Goal: Task Accomplishment & Management: Complete application form

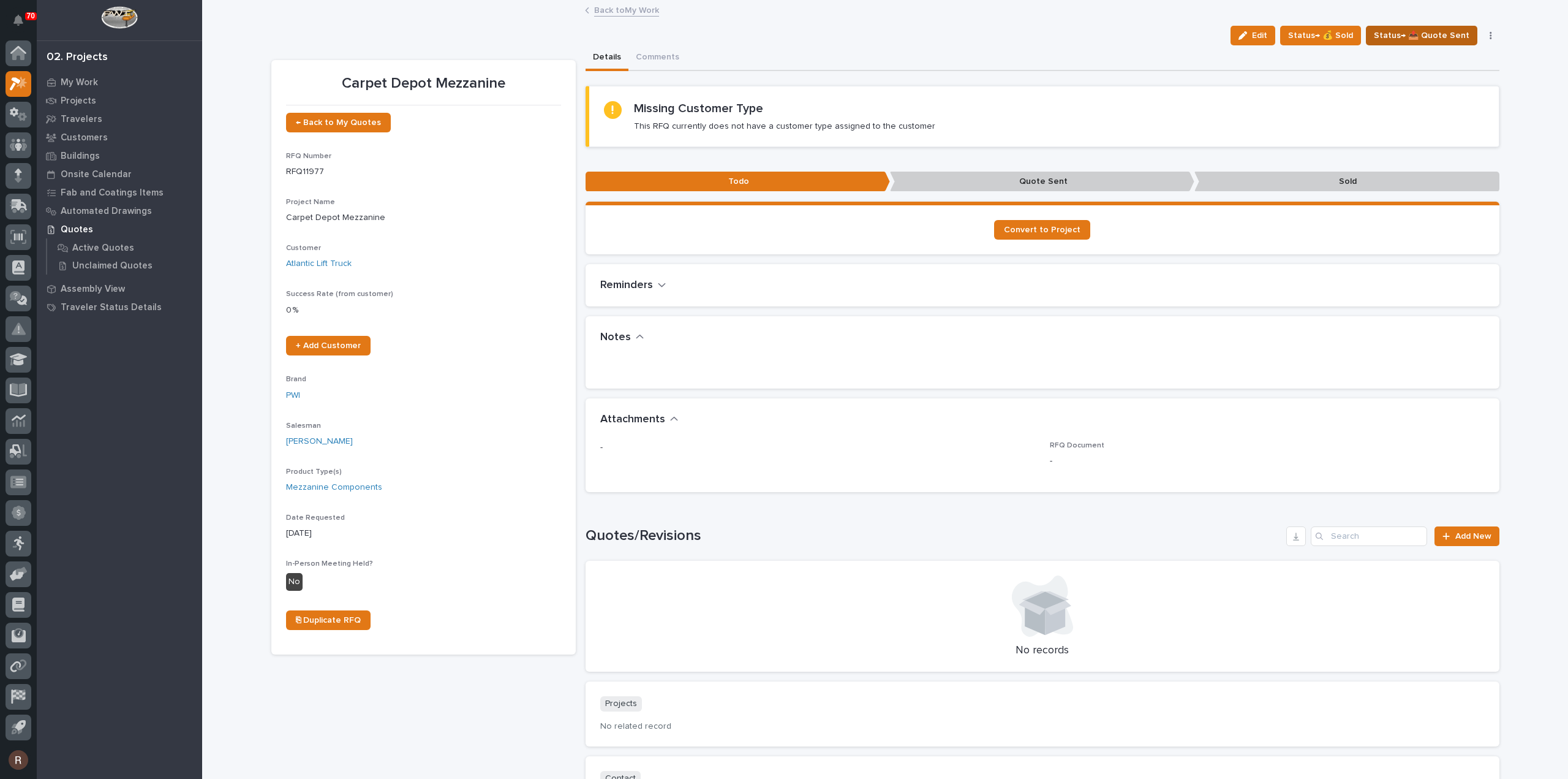
click at [1386, 34] on span "Status→ 📤 Quote Sent" at bounding box center [1421, 35] width 96 height 15
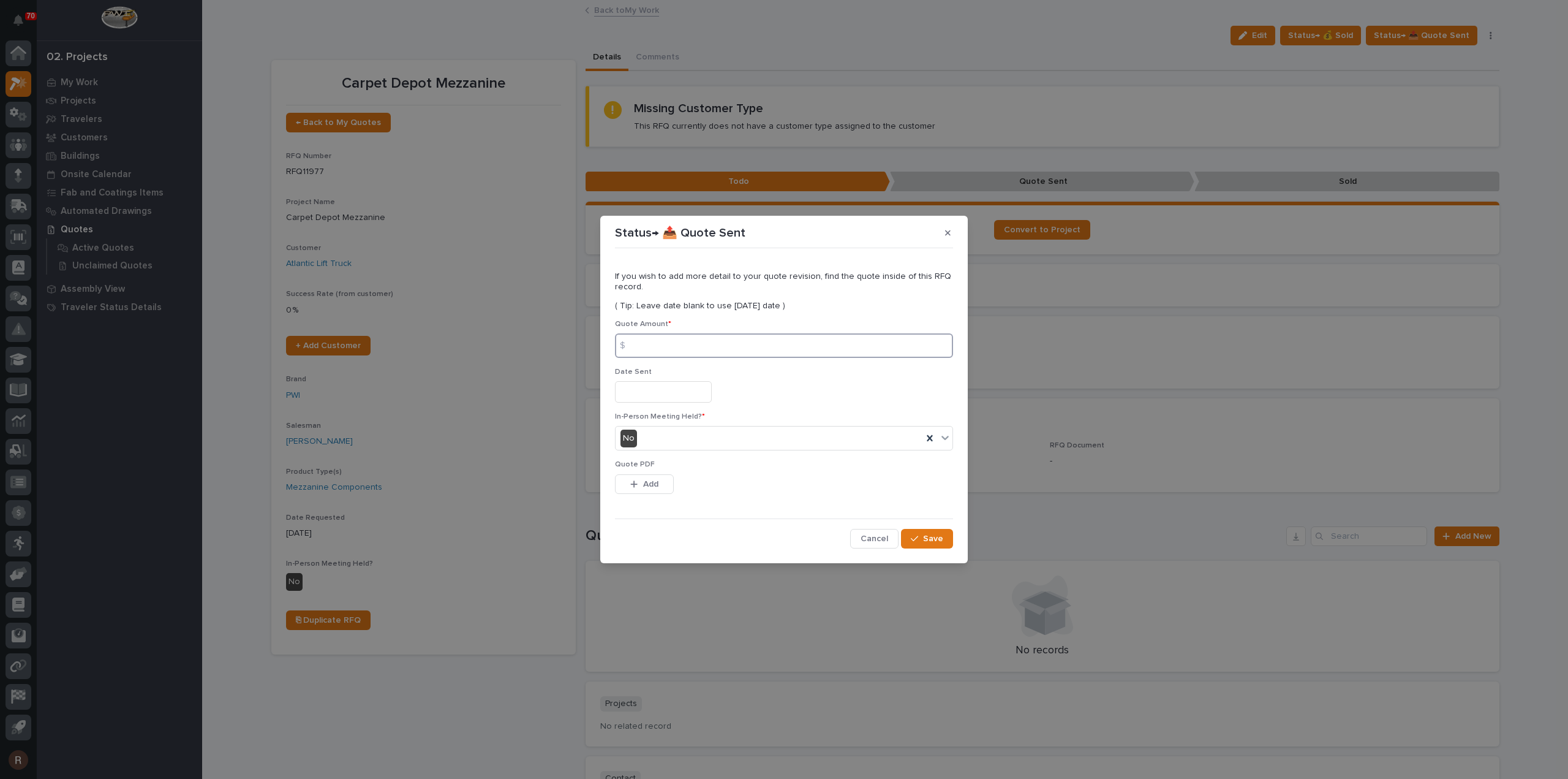
click at [779, 349] on input at bounding box center [784, 345] width 338 height 25
type input "34980"
click at [681, 392] on input "text" at bounding box center [663, 392] width 97 height 21
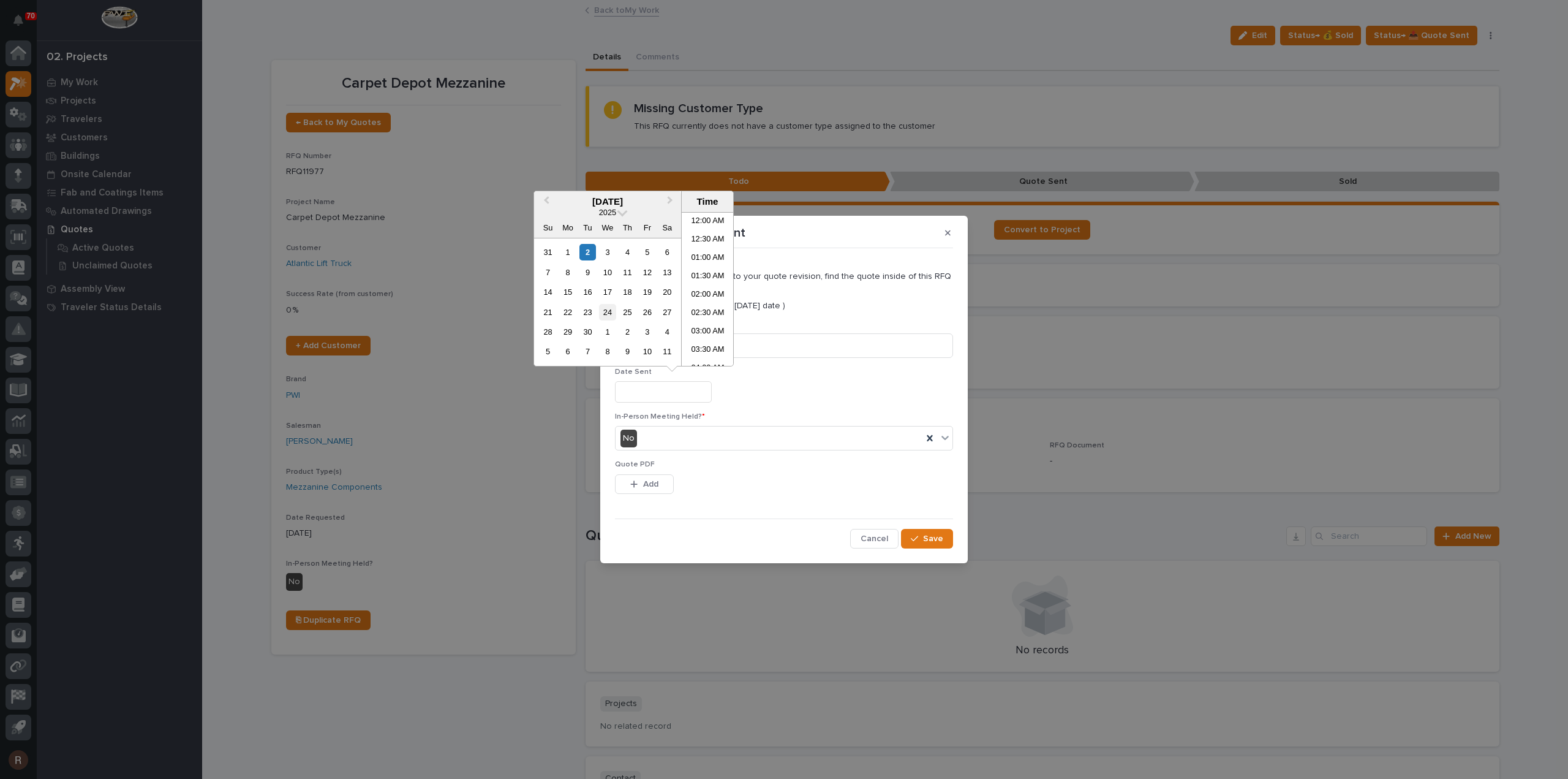
scroll to position [447, 0]
click at [590, 255] on div "2" at bounding box center [587, 252] width 17 height 17
type input "**********"
click at [660, 487] on button "Add" at bounding box center [644, 483] width 59 height 19
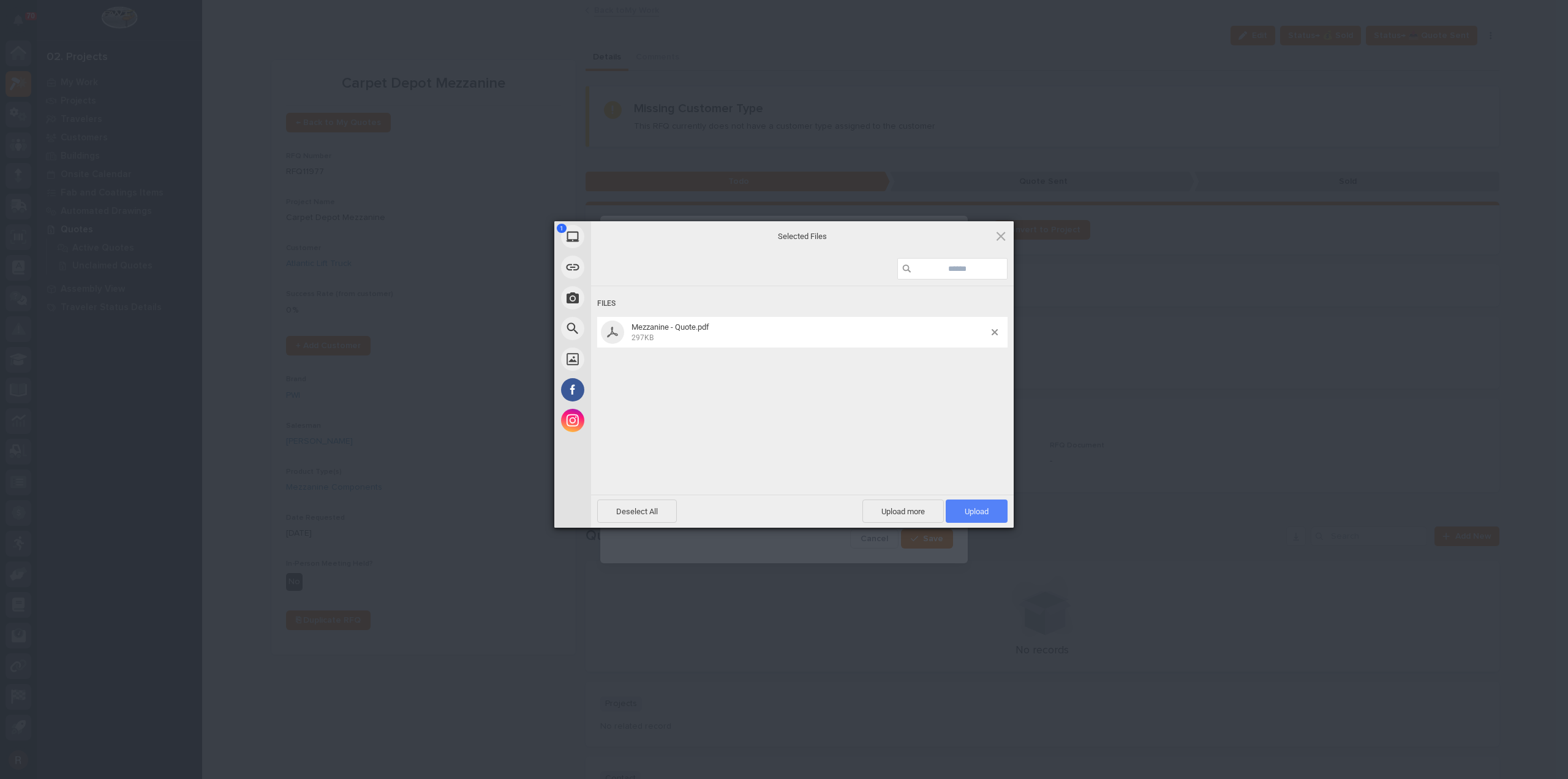
click at [991, 508] on span "Upload 1" at bounding box center [976, 511] width 62 height 23
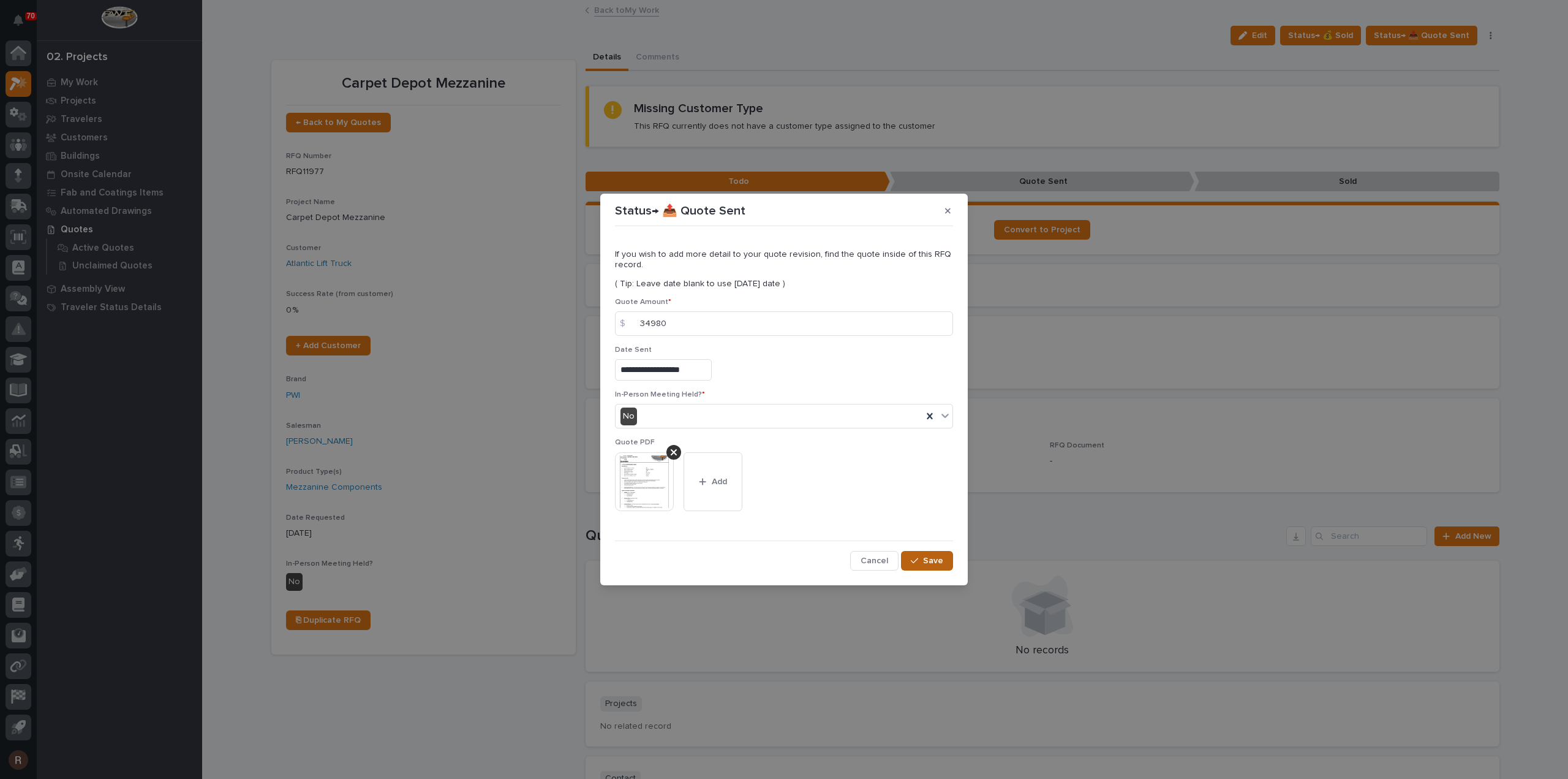
click at [934, 560] on span "Save" at bounding box center [933, 560] width 20 height 11
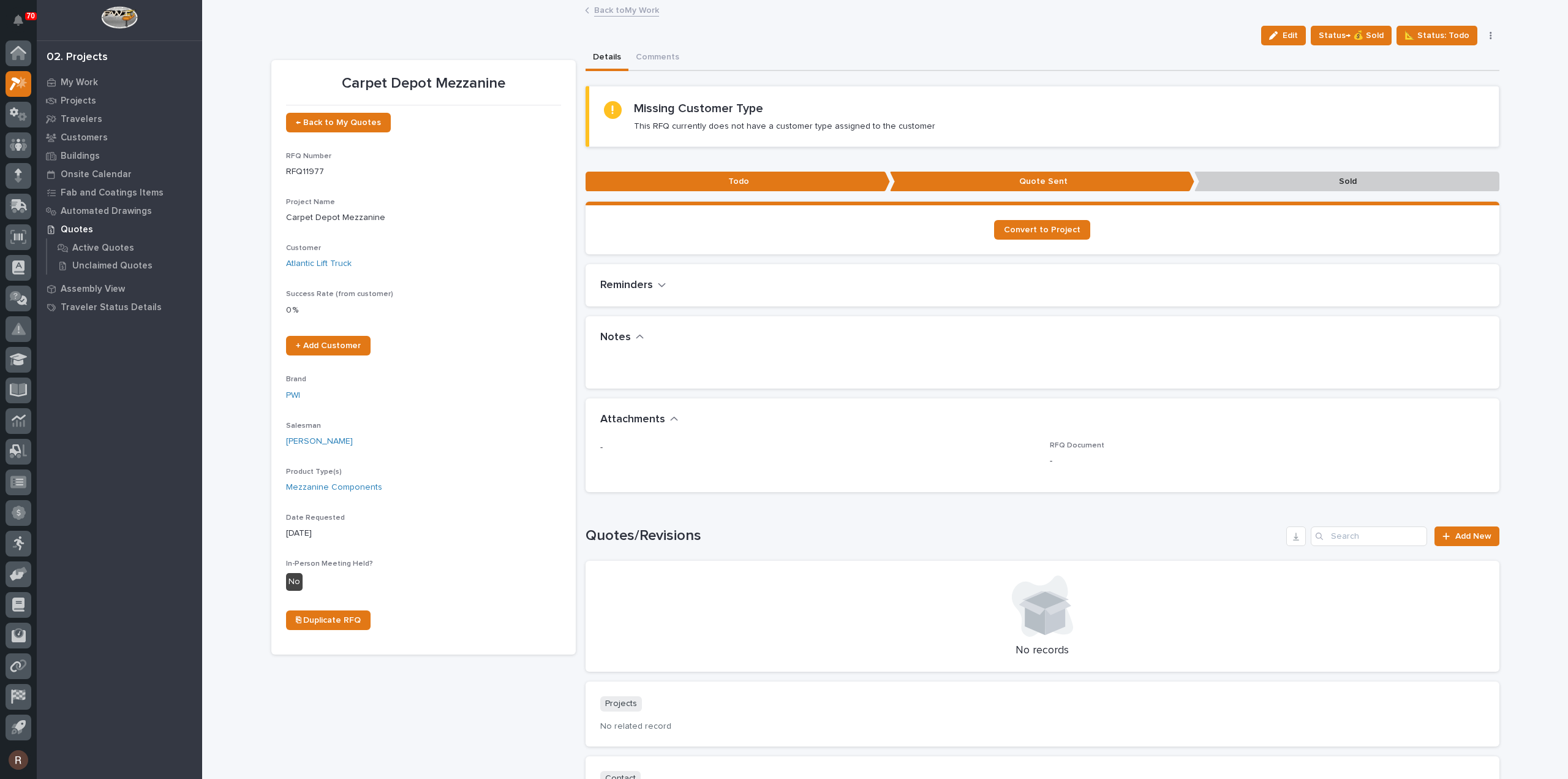
click at [615, 9] on link "Back to My Work" at bounding box center [626, 9] width 65 height 14
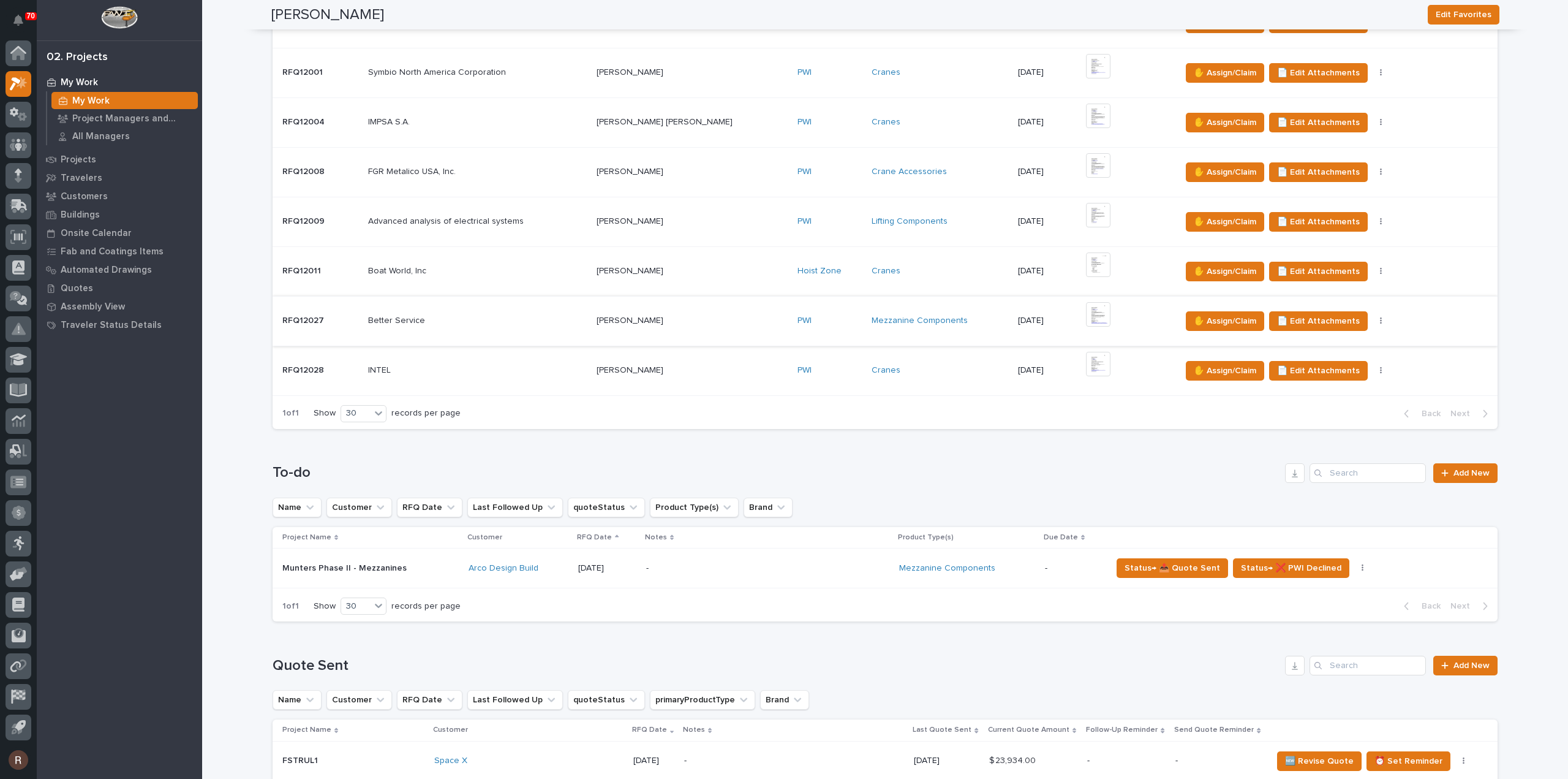
scroll to position [552, 0]
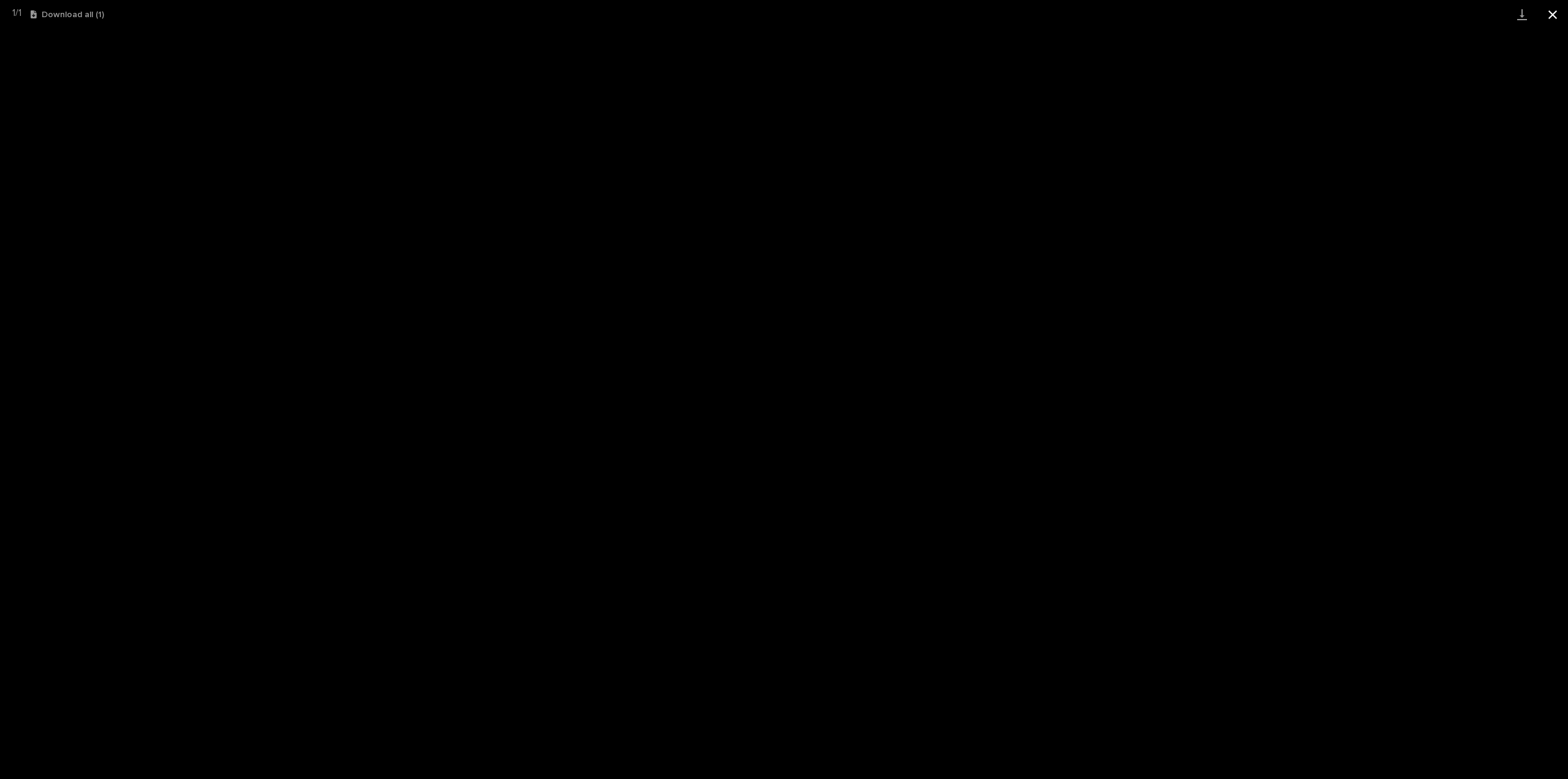
click at [1553, 15] on button "Close gallery" at bounding box center [1553, 14] width 31 height 29
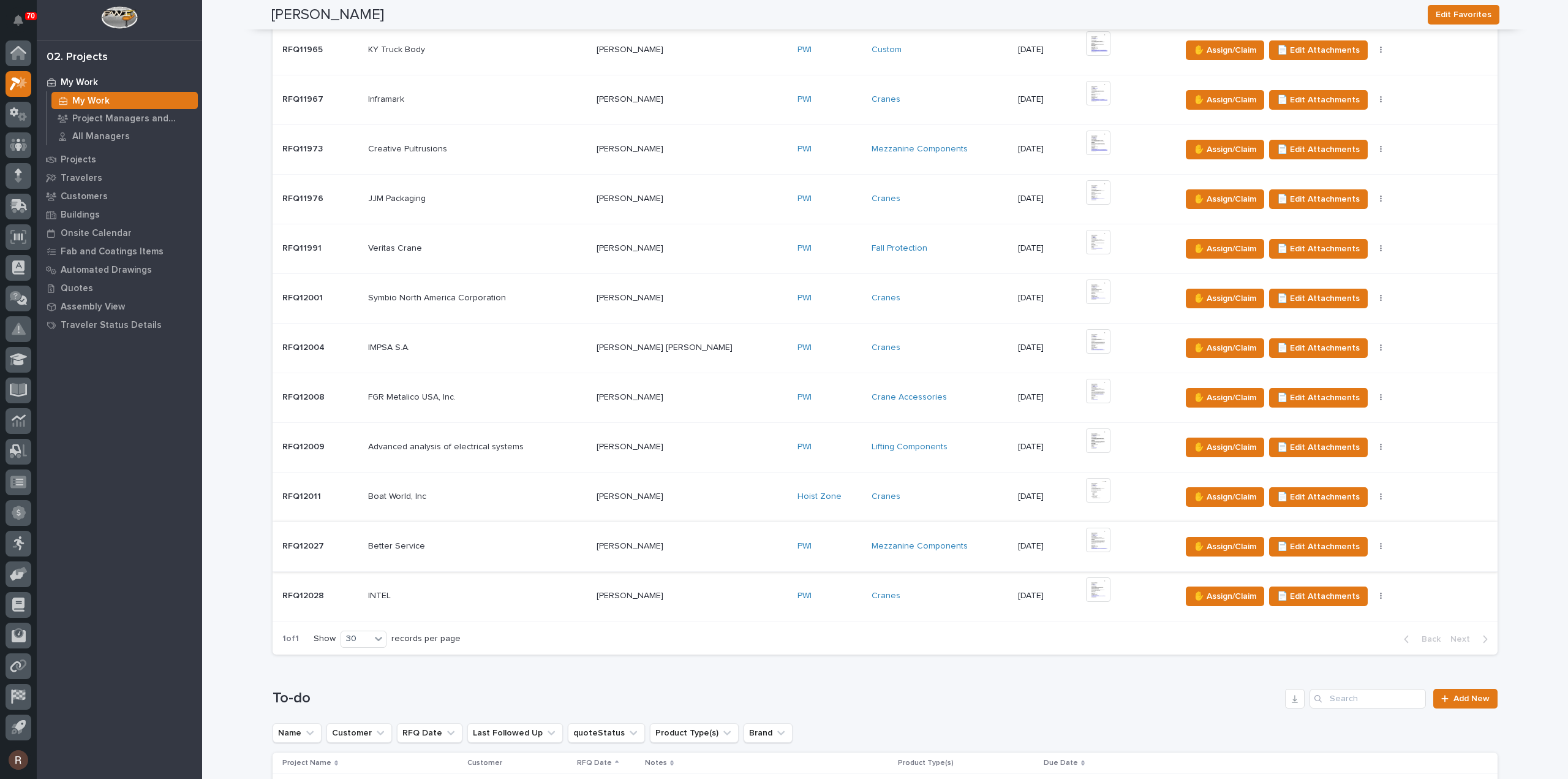
click at [1086, 530] on img at bounding box center [1098, 540] width 25 height 25
click at [1086, 488] on img at bounding box center [1098, 490] width 25 height 25
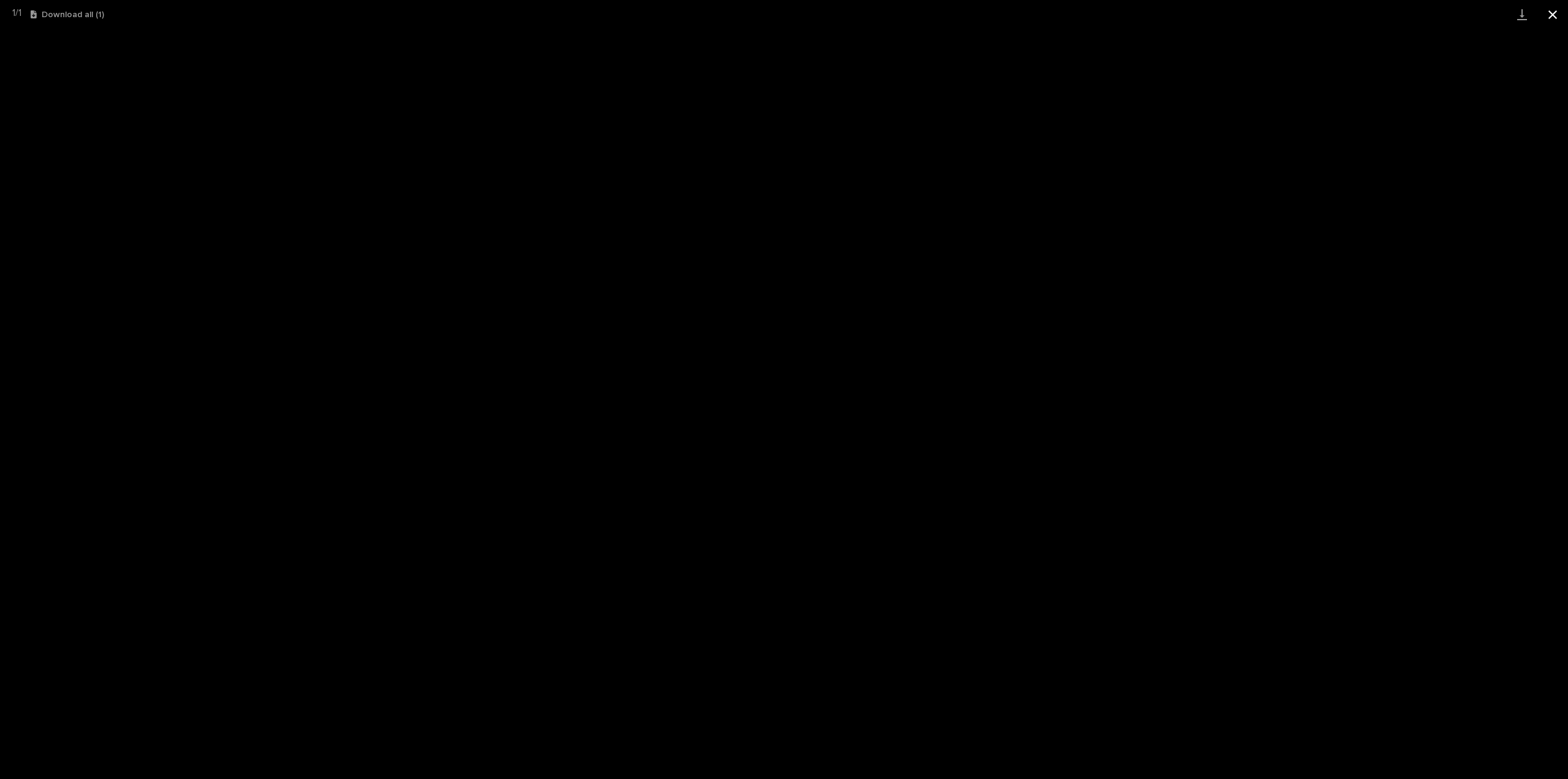
click at [1559, 17] on button "Close gallery" at bounding box center [1553, 14] width 31 height 29
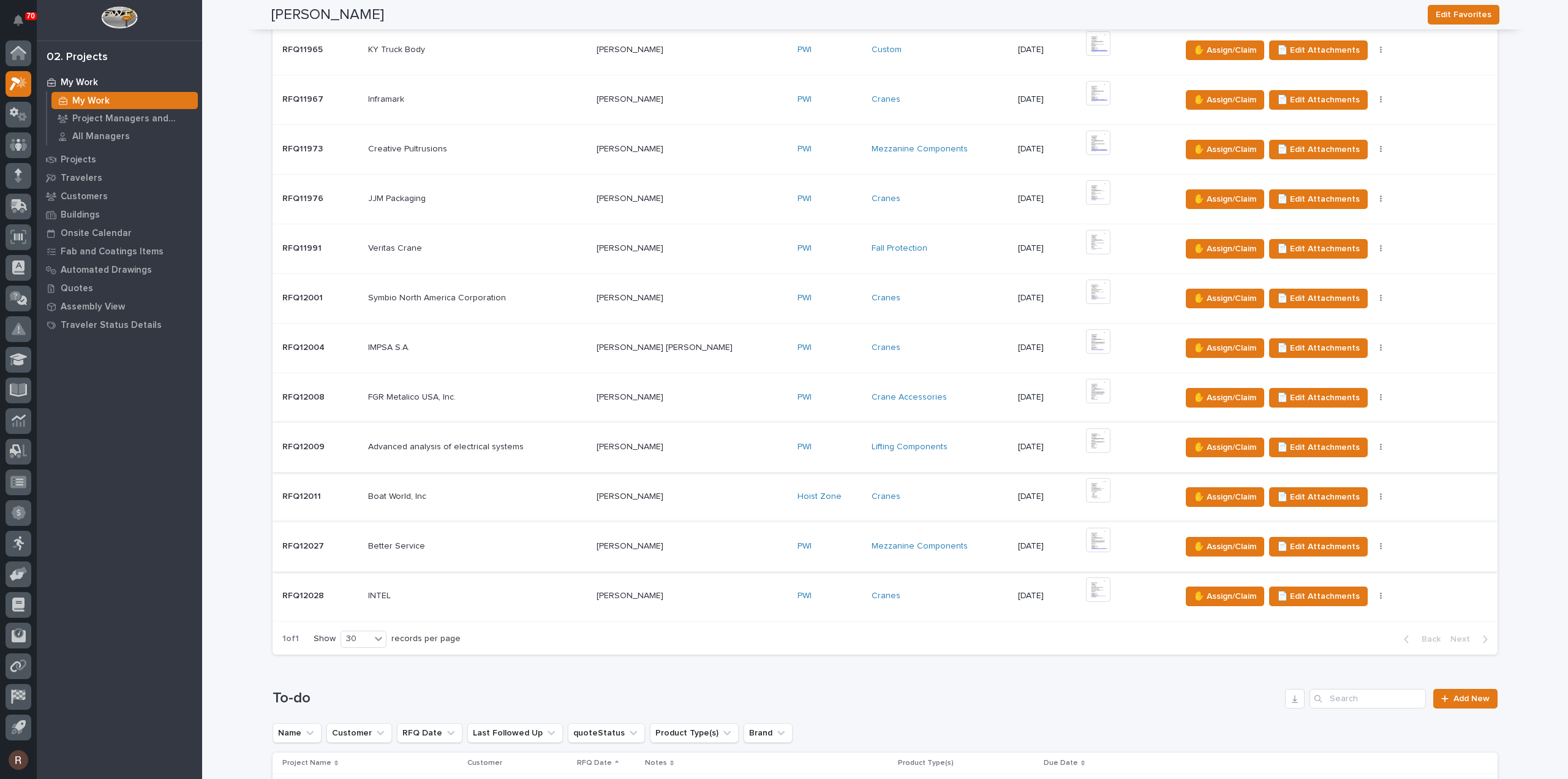
click at [1086, 443] on img at bounding box center [1098, 441] width 25 height 25
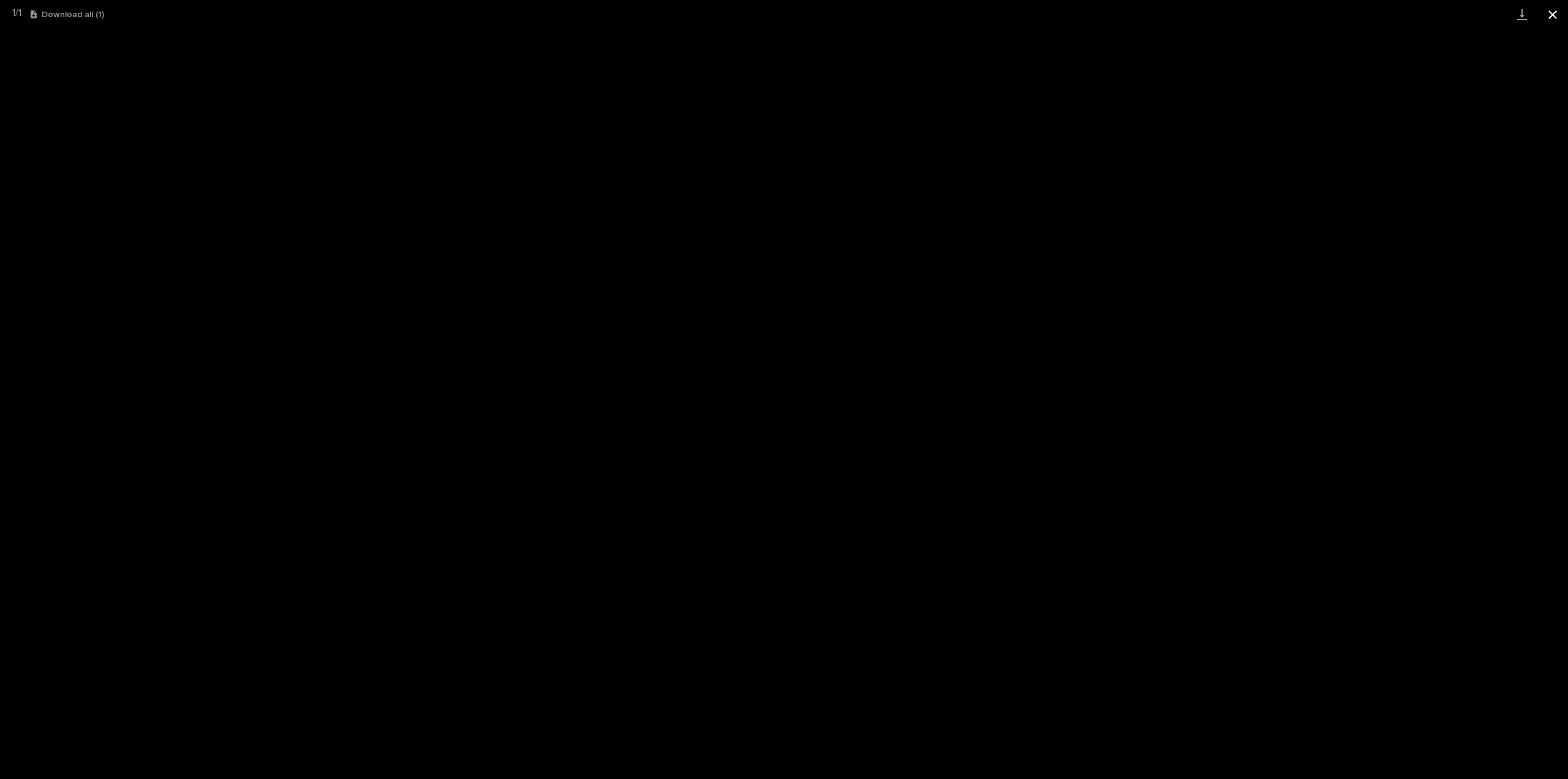
click at [1549, 11] on button "Close gallery" at bounding box center [1553, 14] width 31 height 29
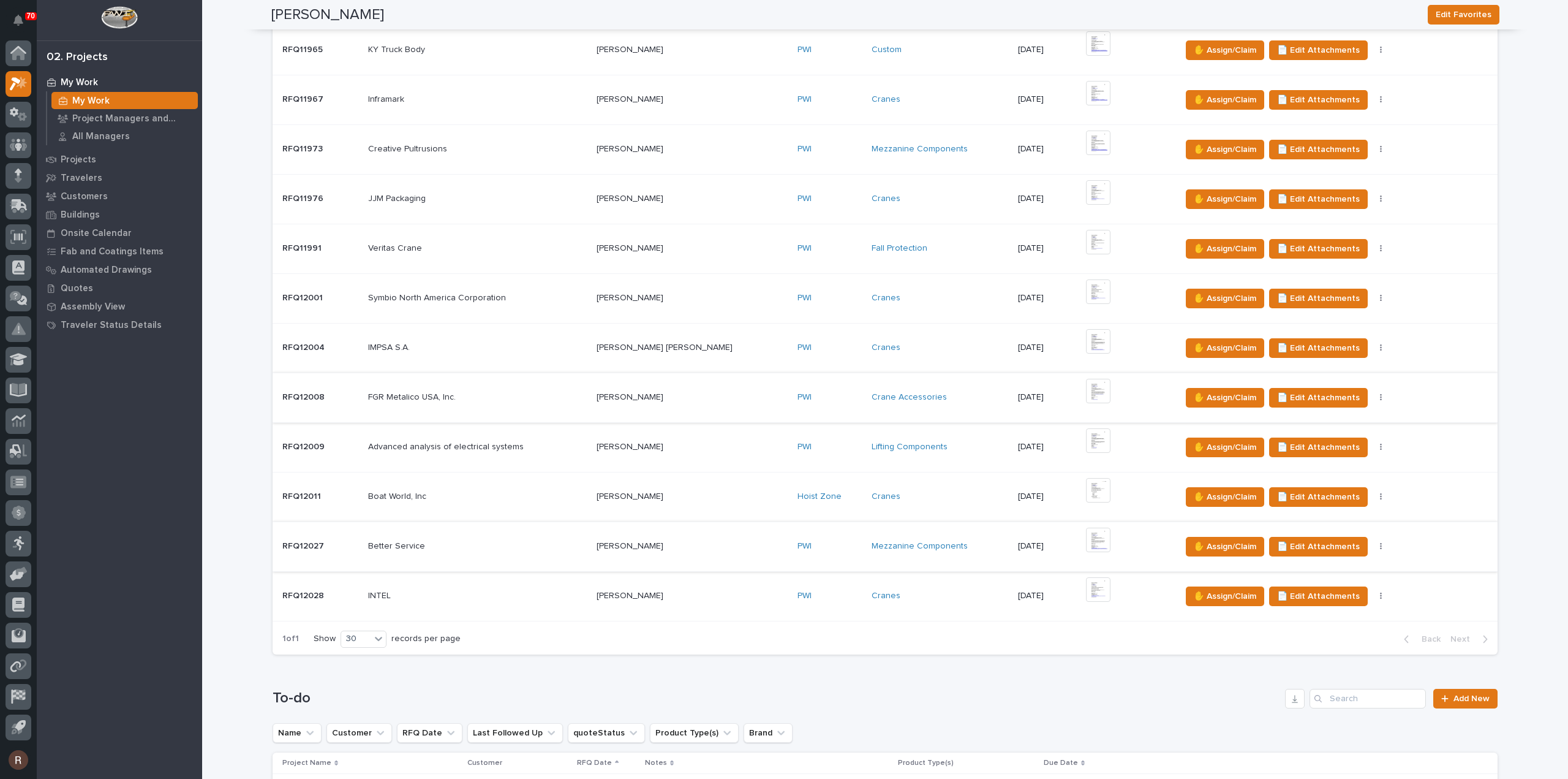
click at [1086, 388] on img at bounding box center [1098, 391] width 25 height 25
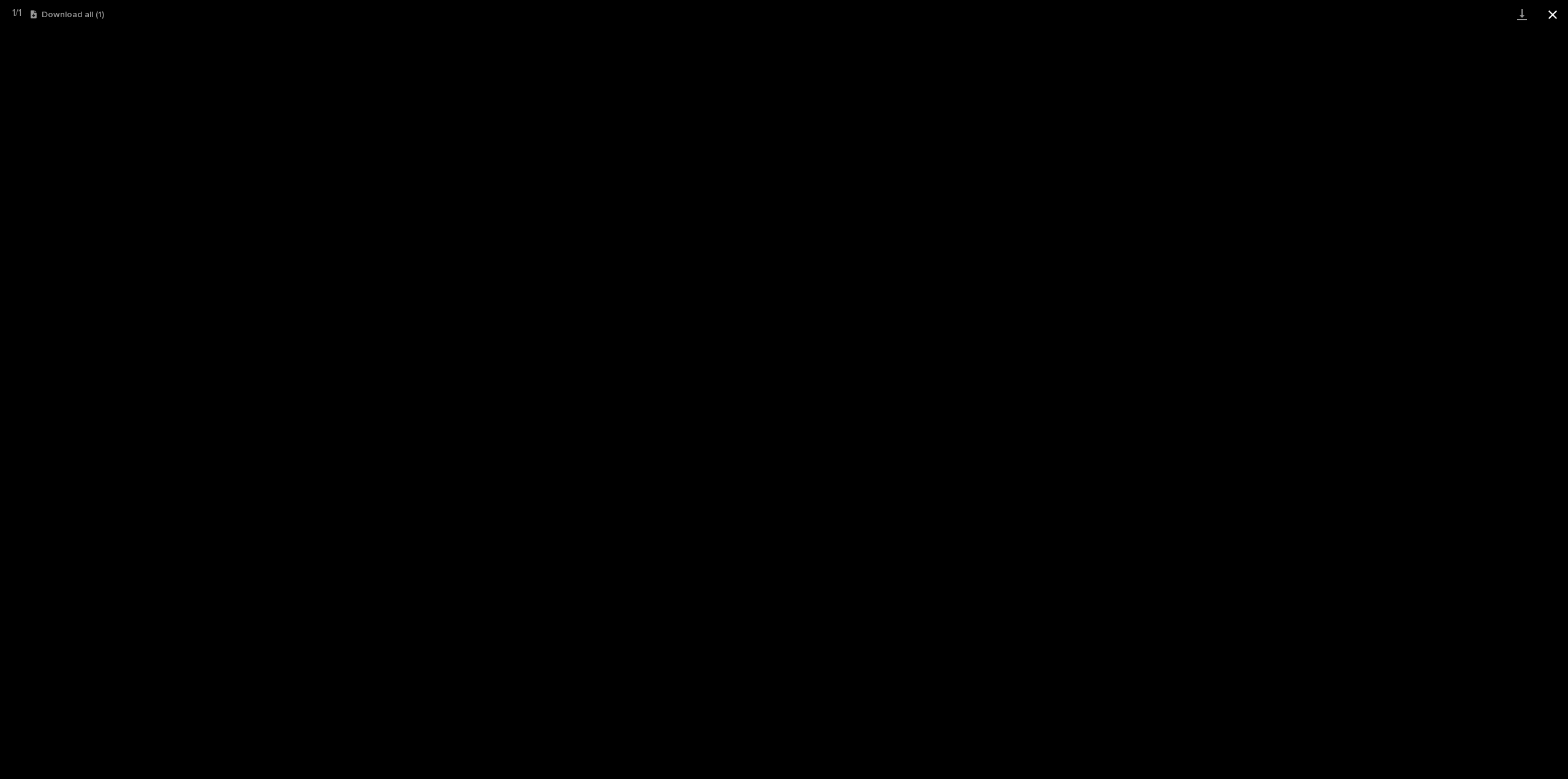
click at [1552, 13] on button "Close gallery" at bounding box center [1553, 14] width 31 height 29
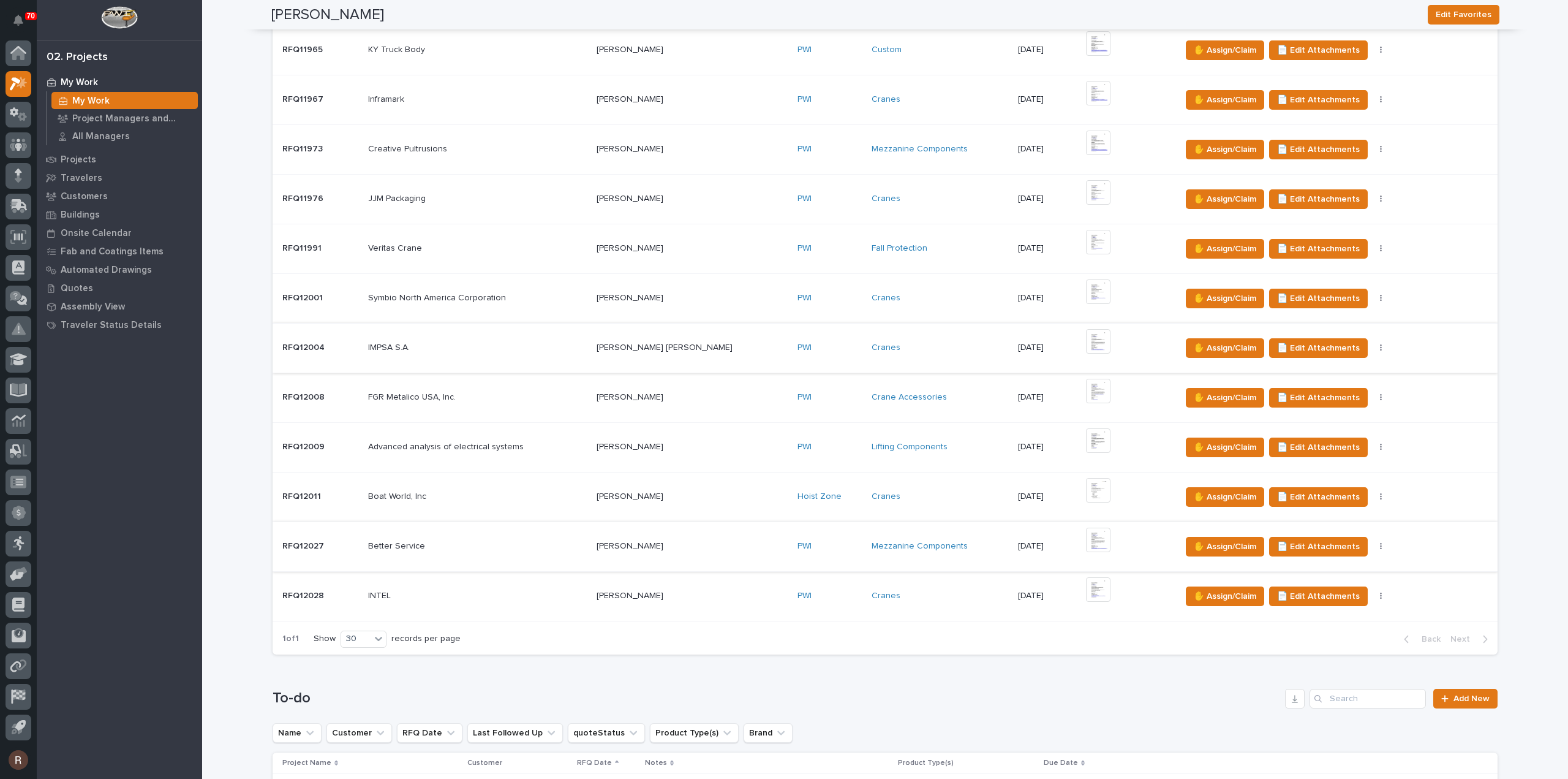
click at [1086, 344] on img at bounding box center [1098, 341] width 25 height 25
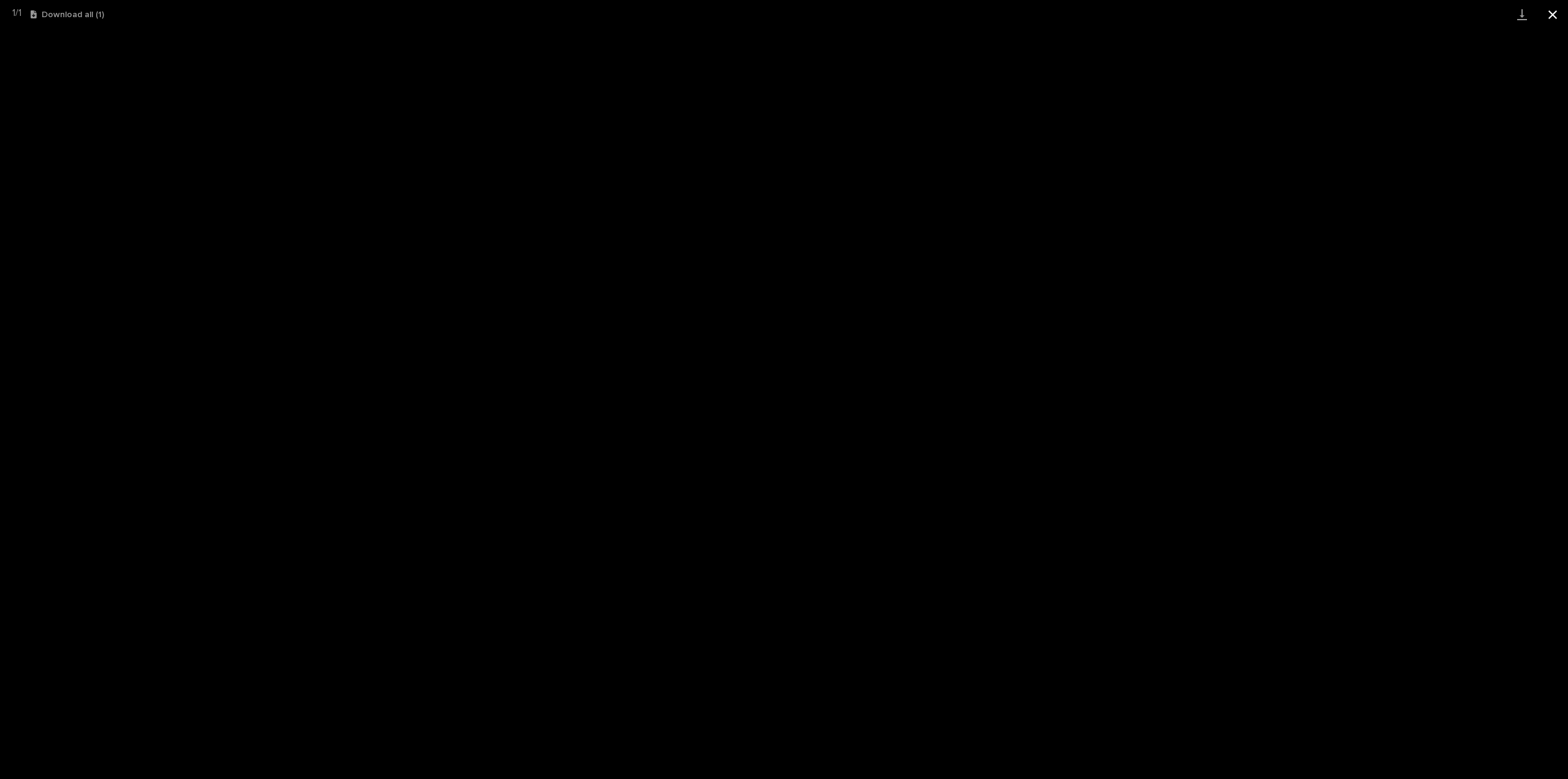
click at [1550, 18] on button "Close gallery" at bounding box center [1553, 14] width 31 height 29
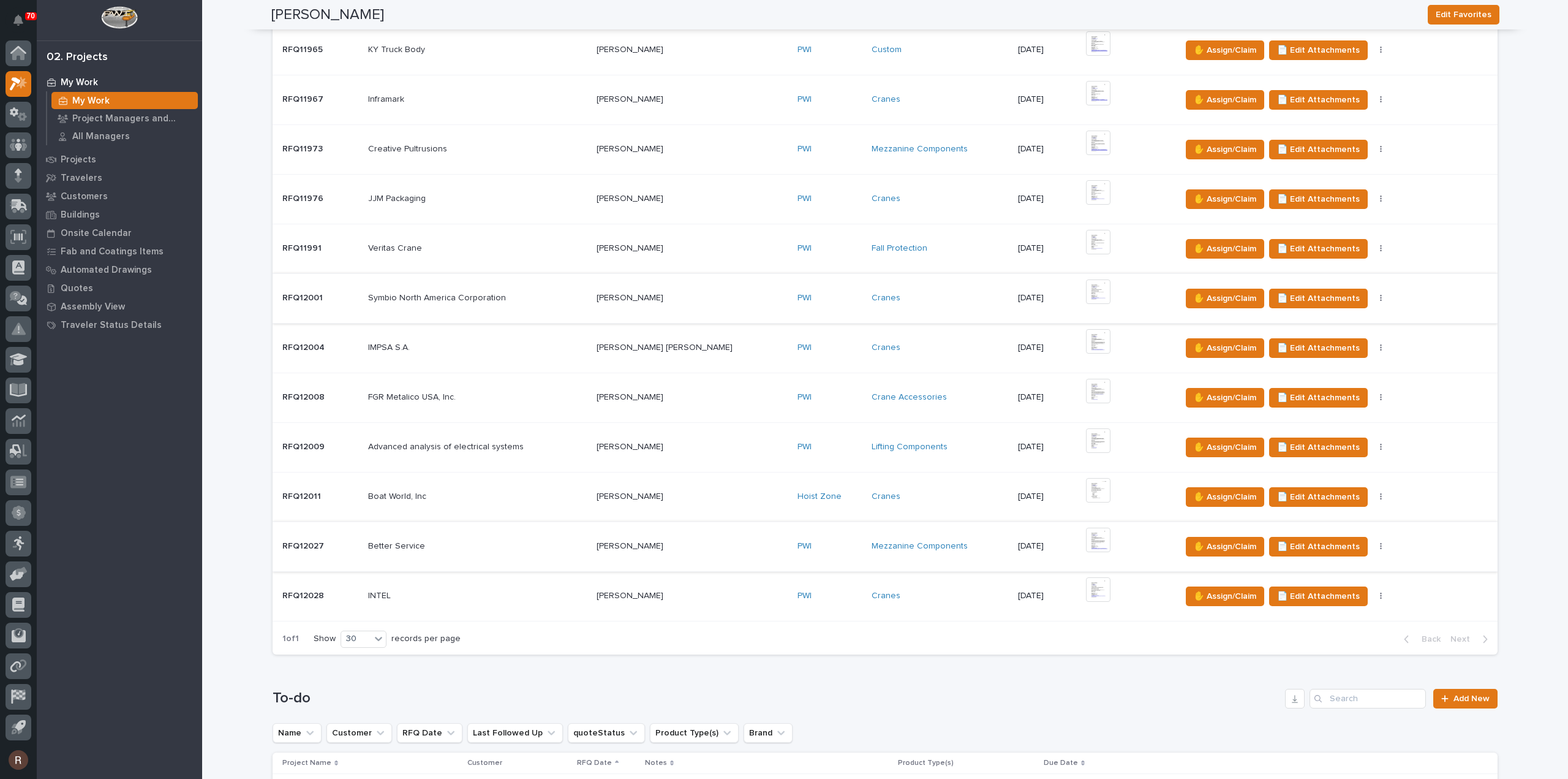
click at [1086, 291] on img at bounding box center [1098, 292] width 25 height 25
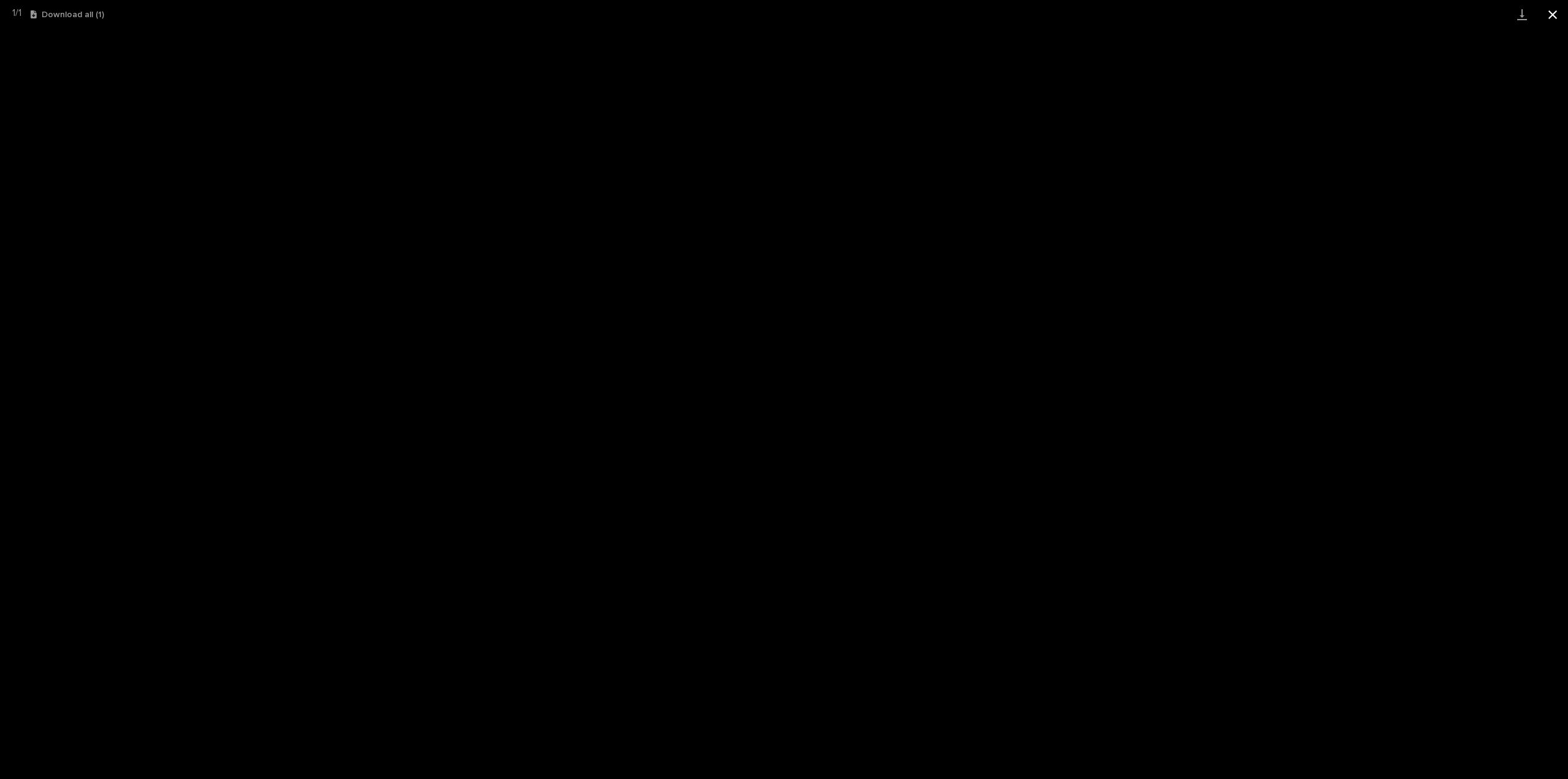
click at [1553, 11] on button "Close gallery" at bounding box center [1553, 14] width 31 height 29
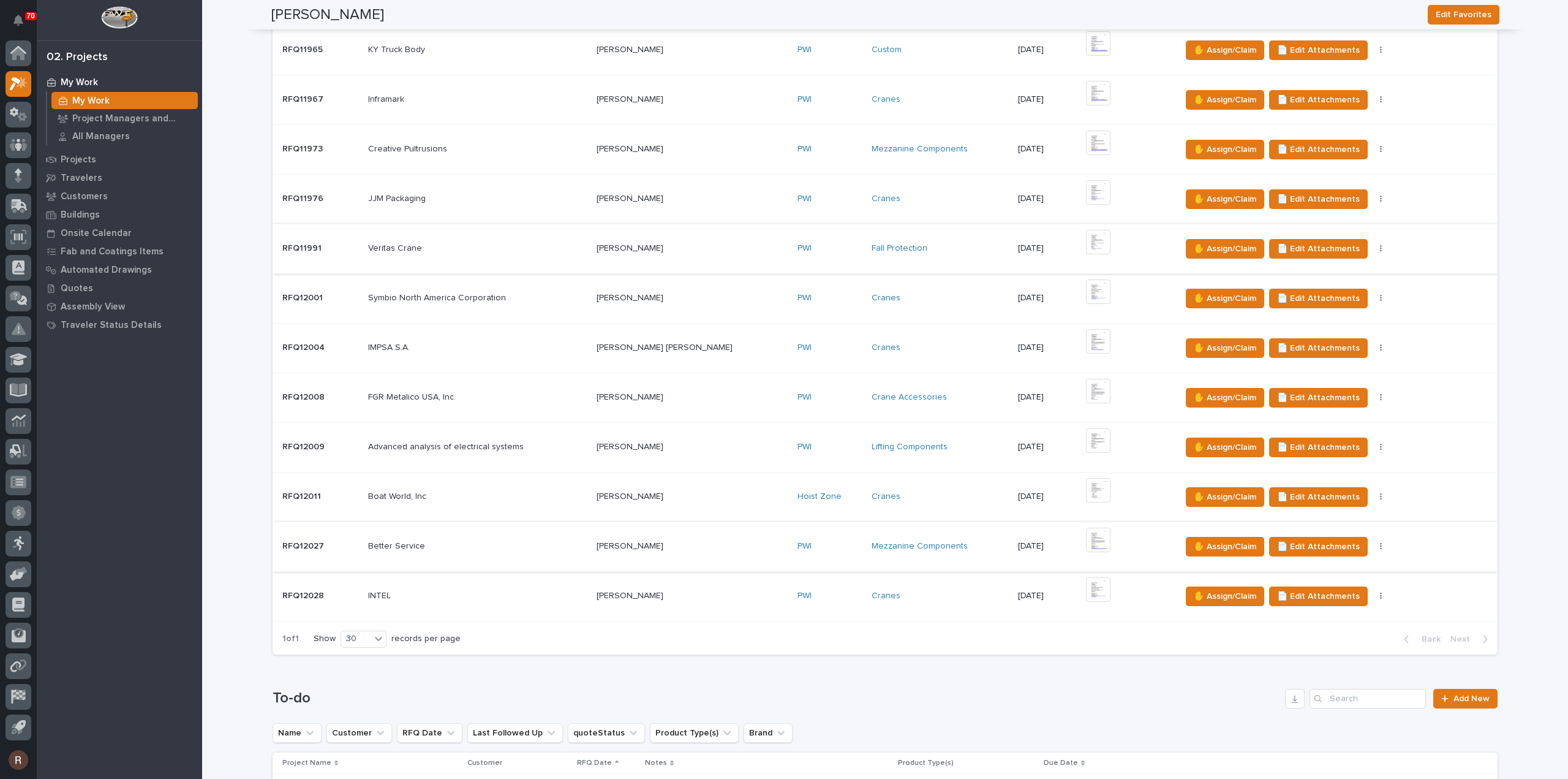
click at [1086, 242] on img at bounding box center [1098, 242] width 25 height 25
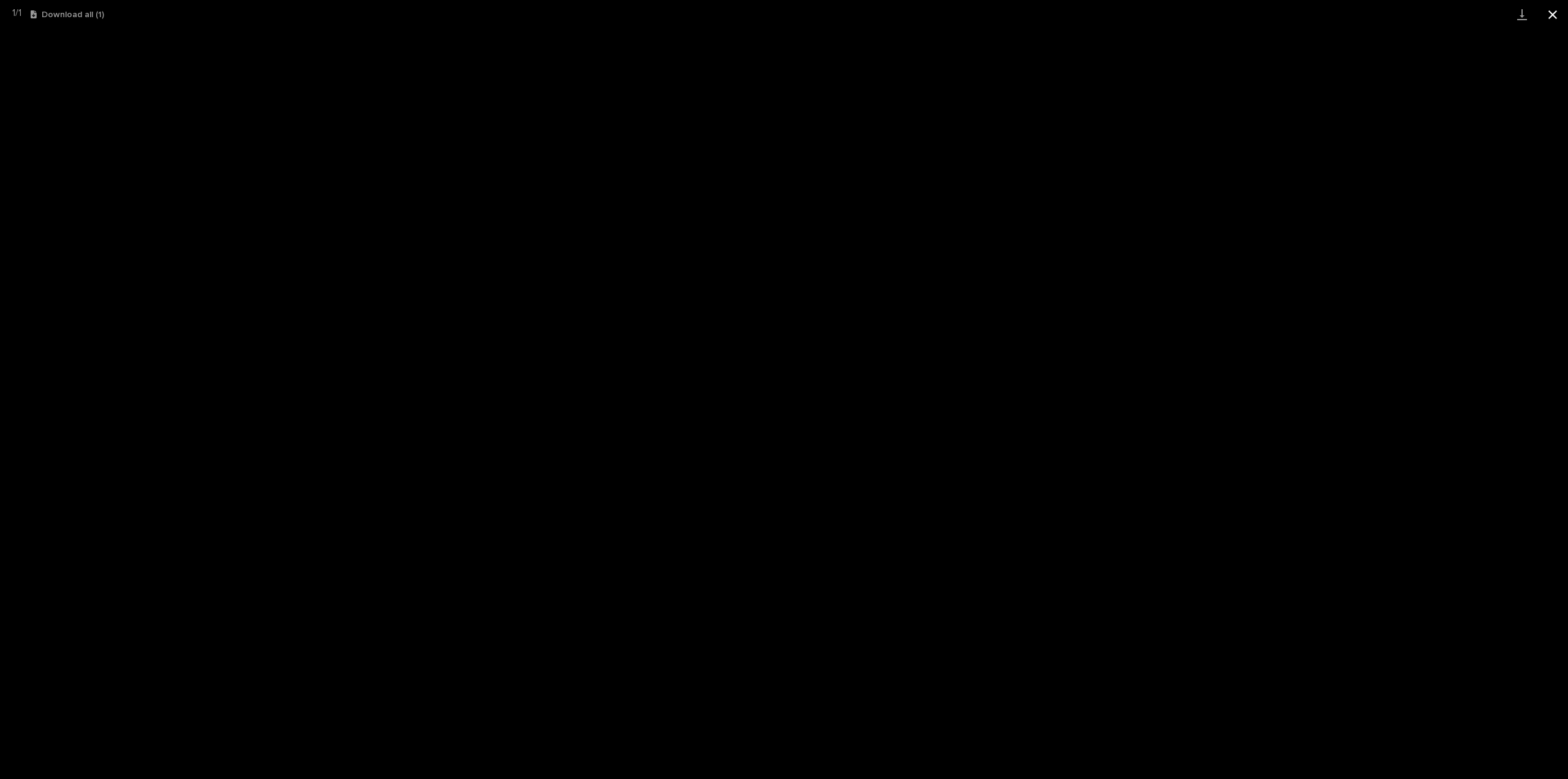
click at [1558, 11] on button "Close gallery" at bounding box center [1553, 14] width 31 height 29
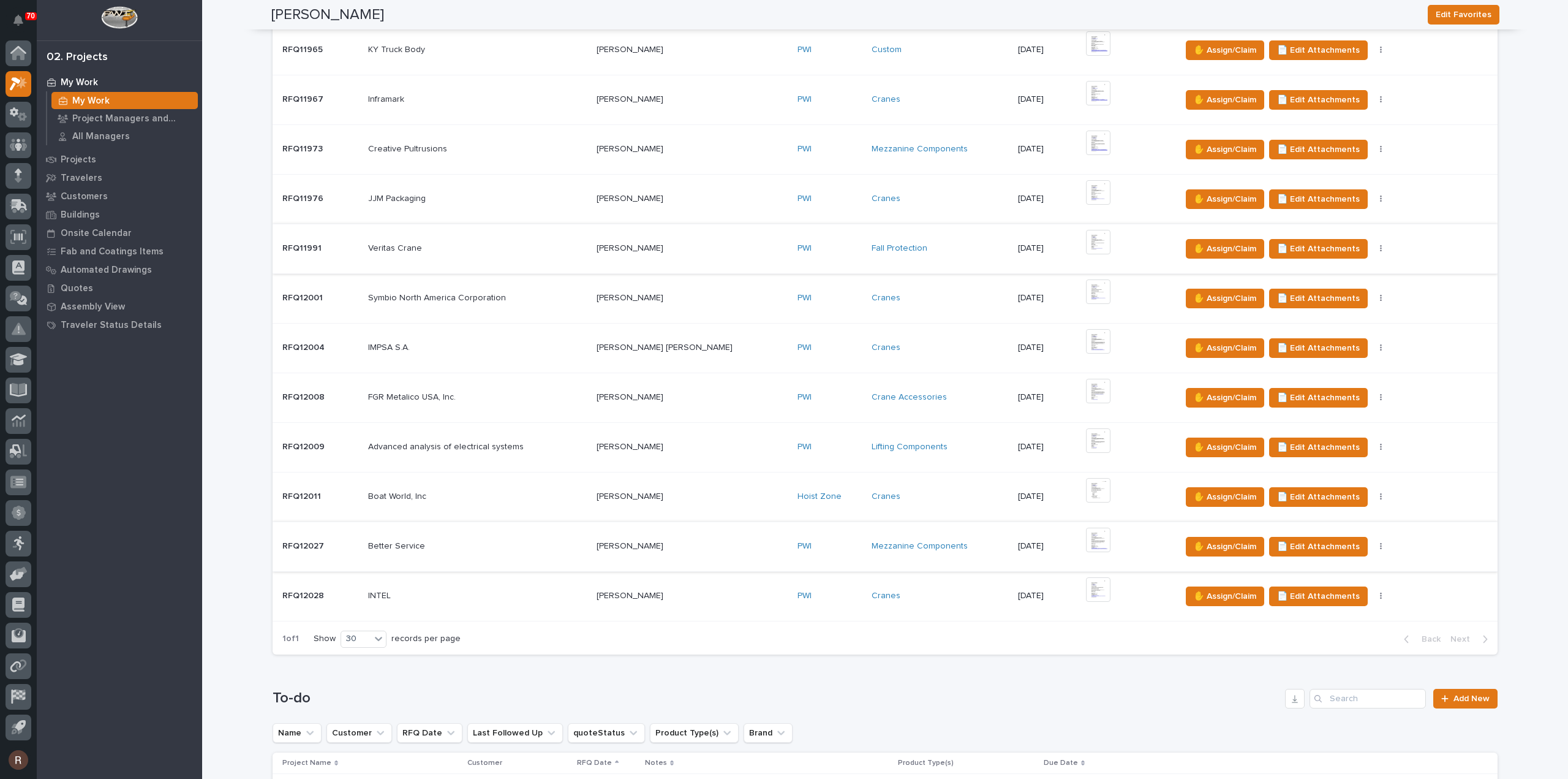
click at [1086, 242] on img at bounding box center [1098, 242] width 25 height 25
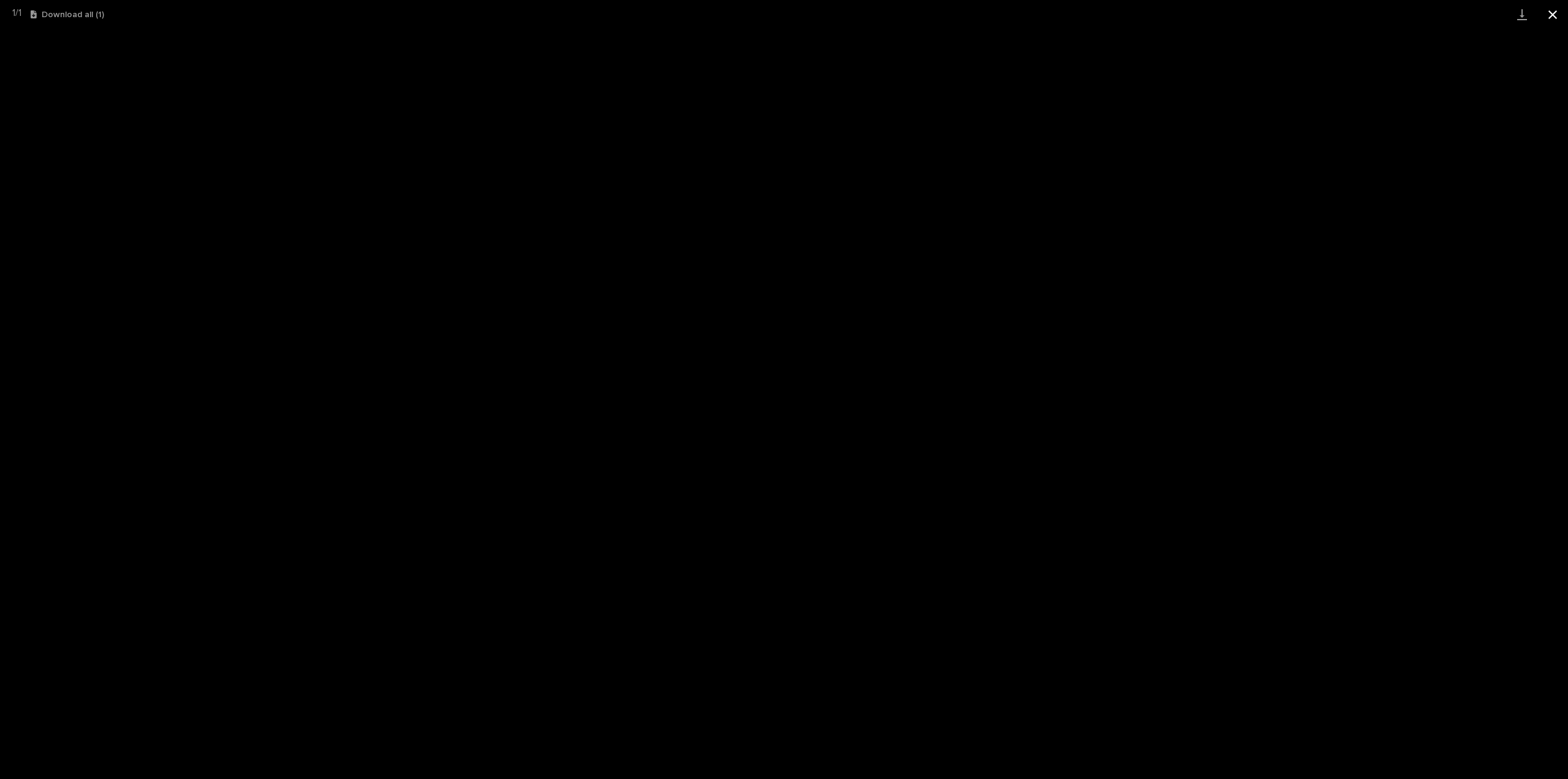
click at [1545, 20] on button "Close gallery" at bounding box center [1553, 14] width 31 height 29
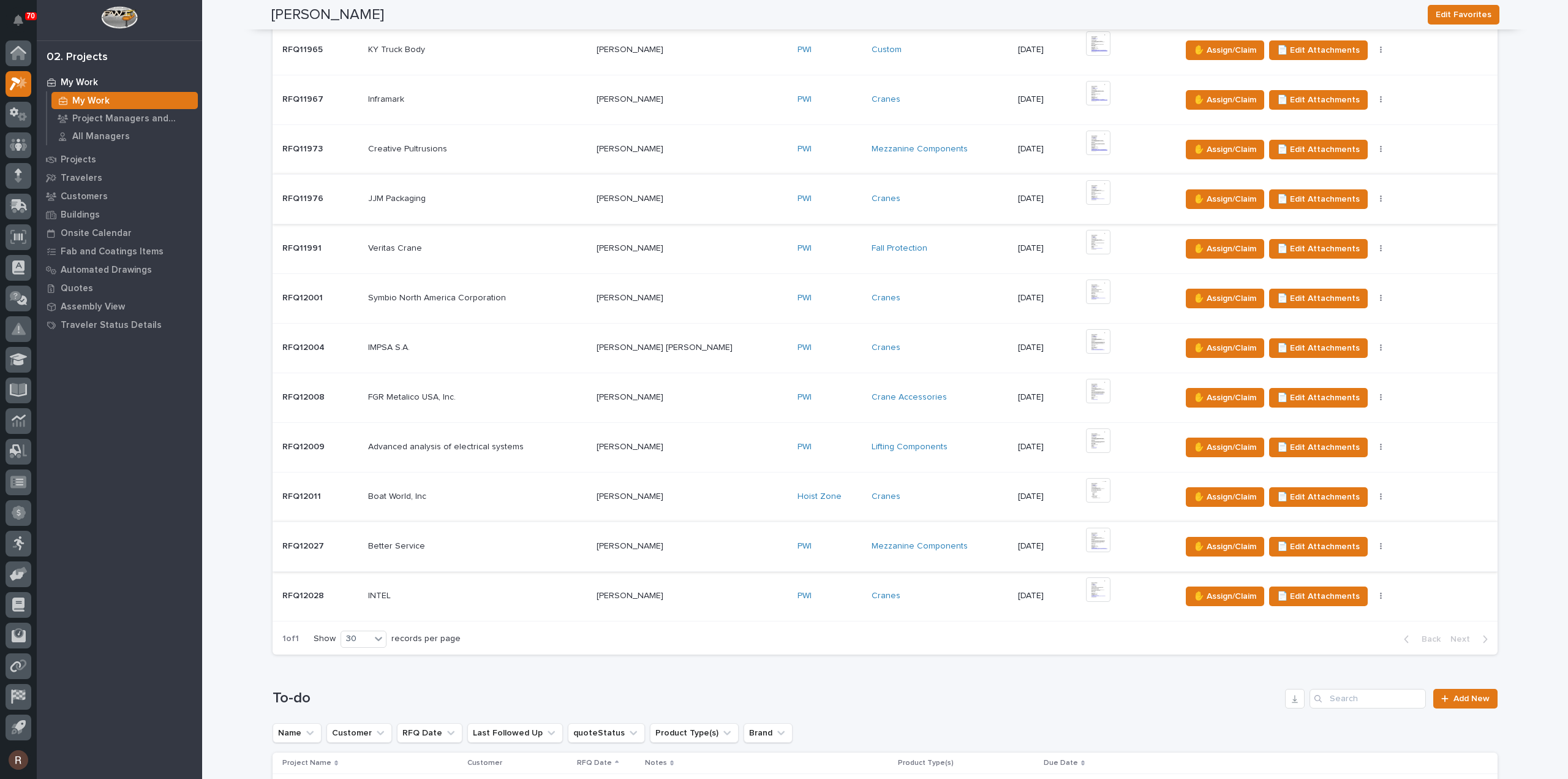
click at [1086, 191] on img at bounding box center [1098, 192] width 25 height 25
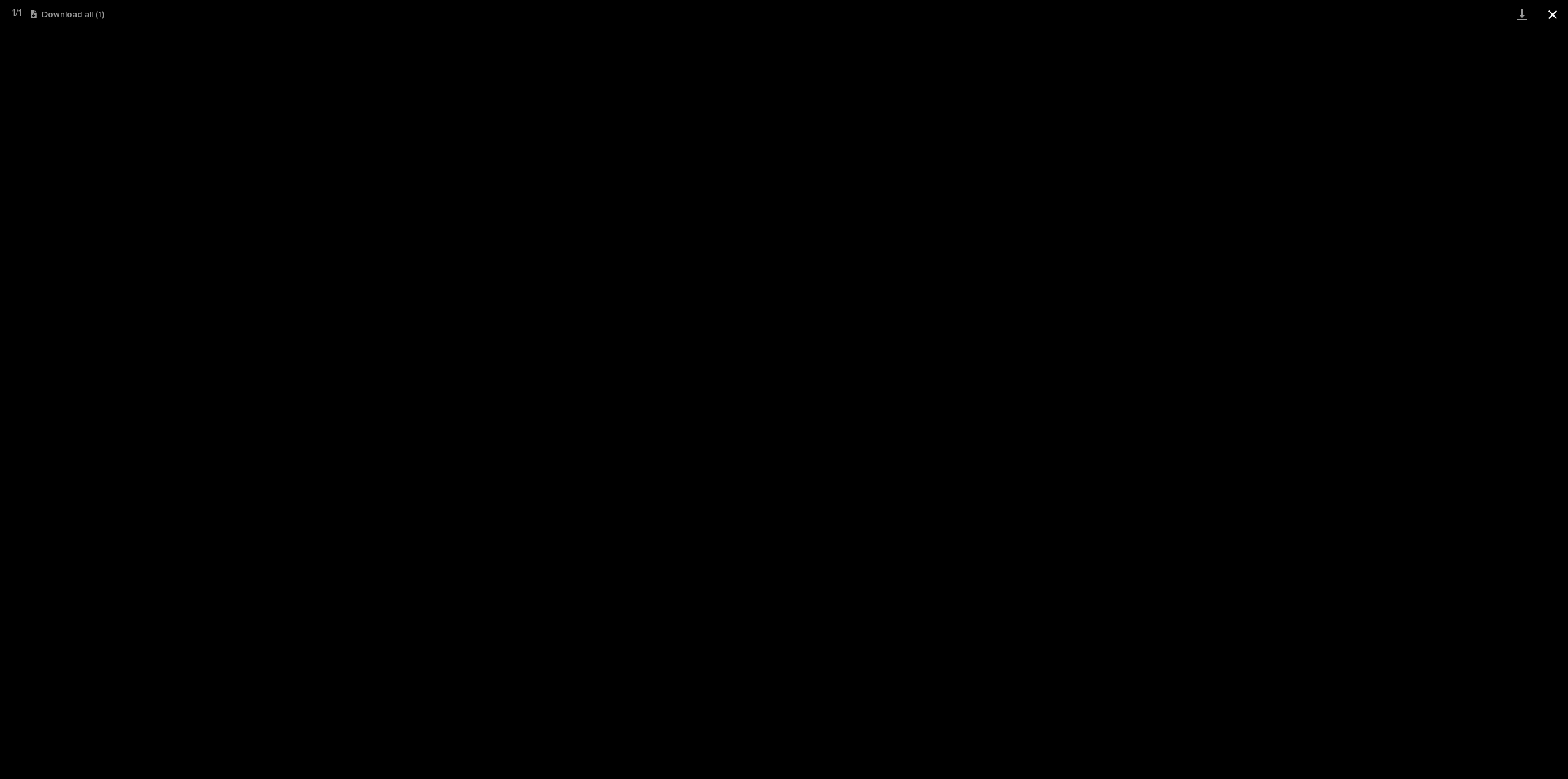
click at [1553, 13] on button "Close gallery" at bounding box center [1553, 14] width 31 height 29
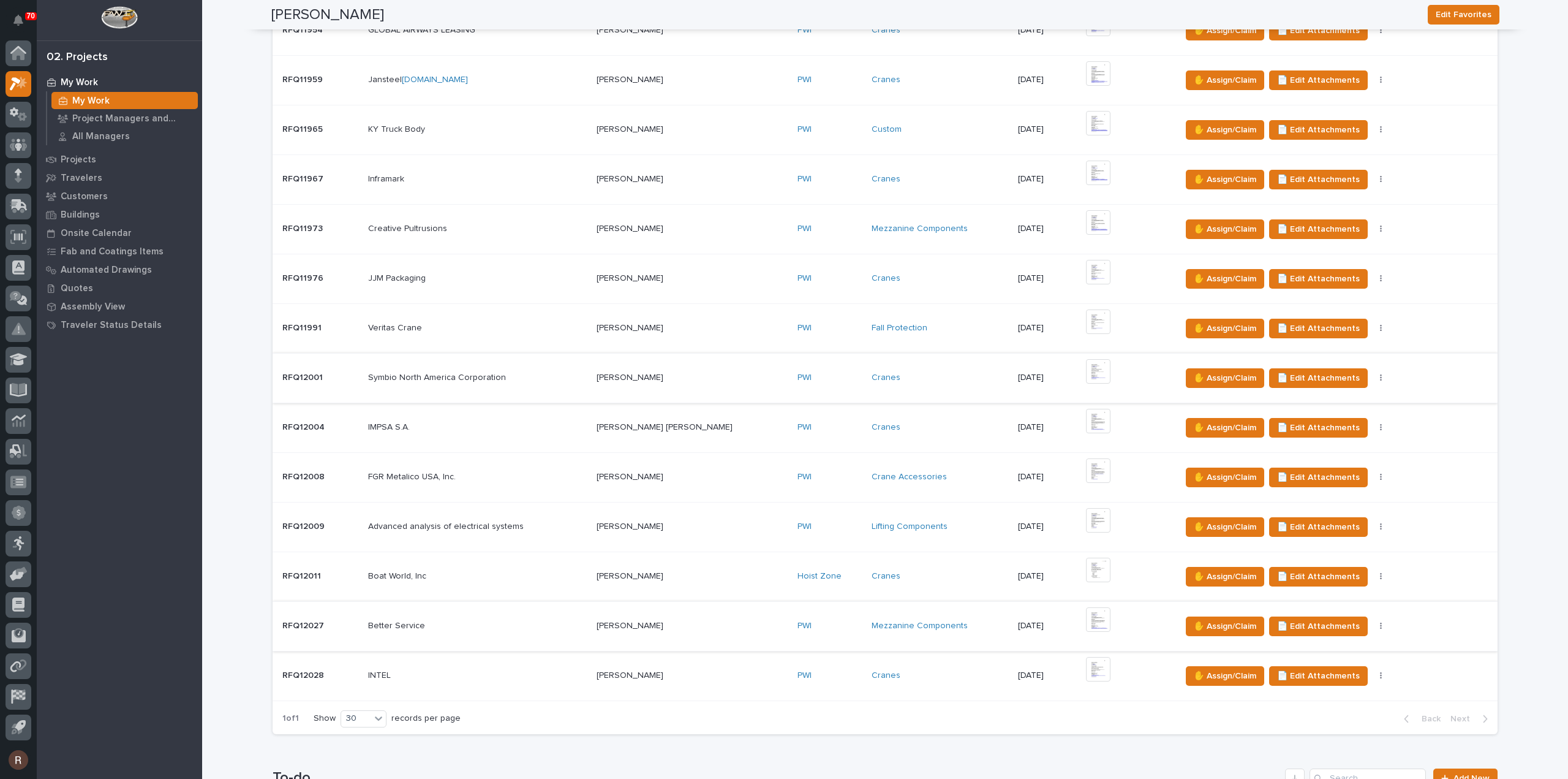
scroll to position [368, 0]
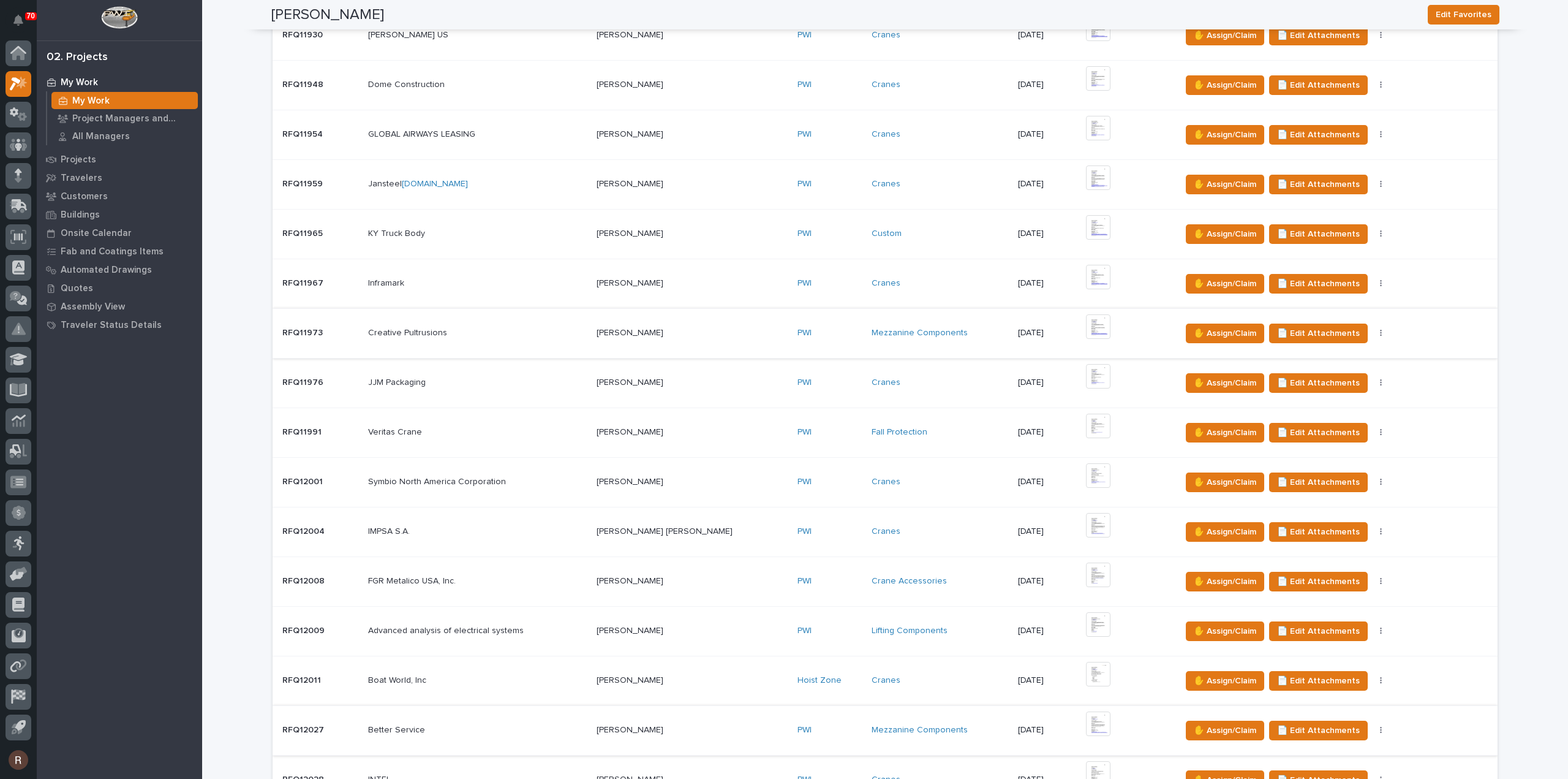
click at [1086, 324] on img at bounding box center [1098, 326] width 25 height 25
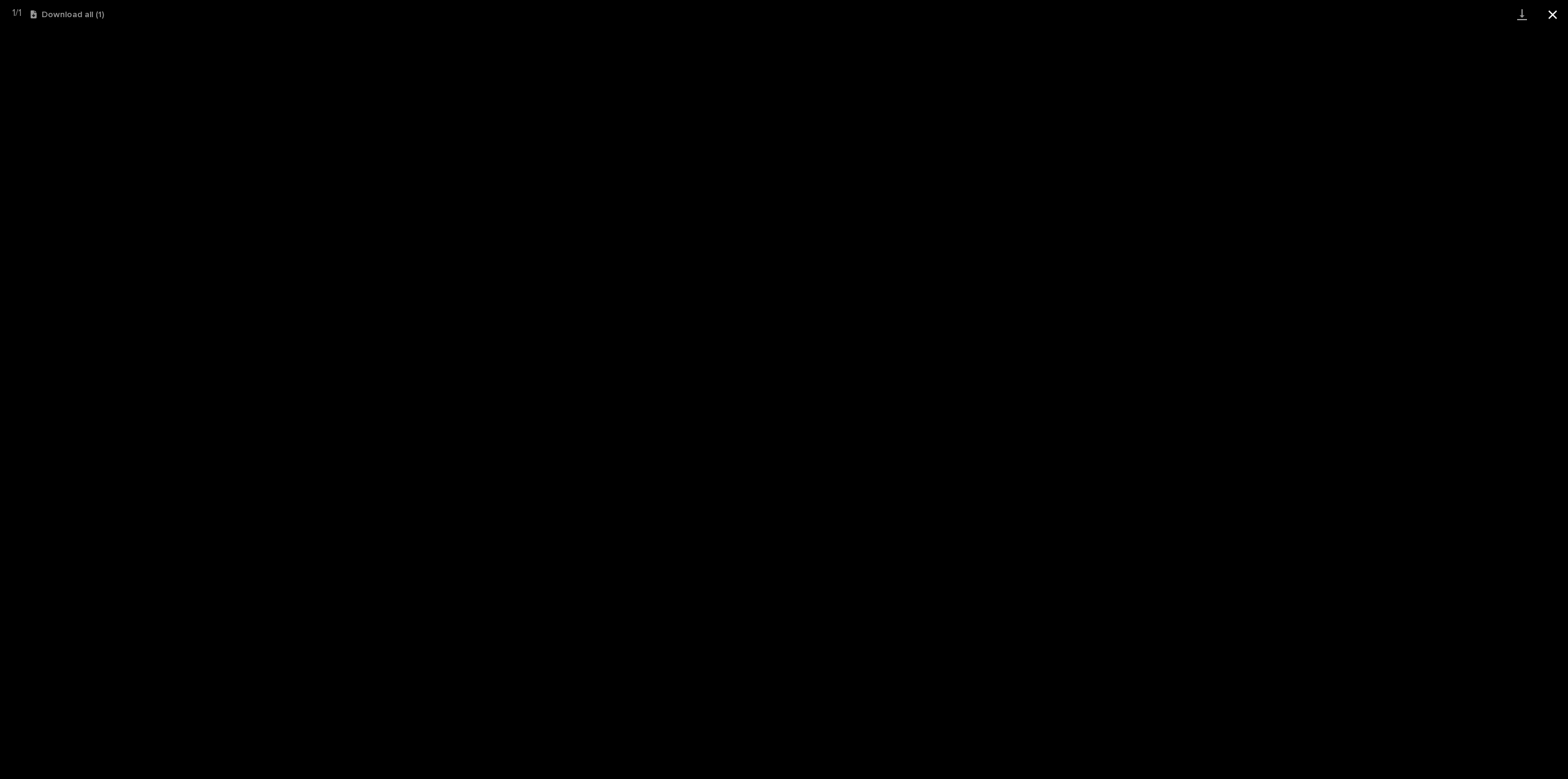
click at [1550, 11] on button "Close gallery" at bounding box center [1553, 14] width 31 height 29
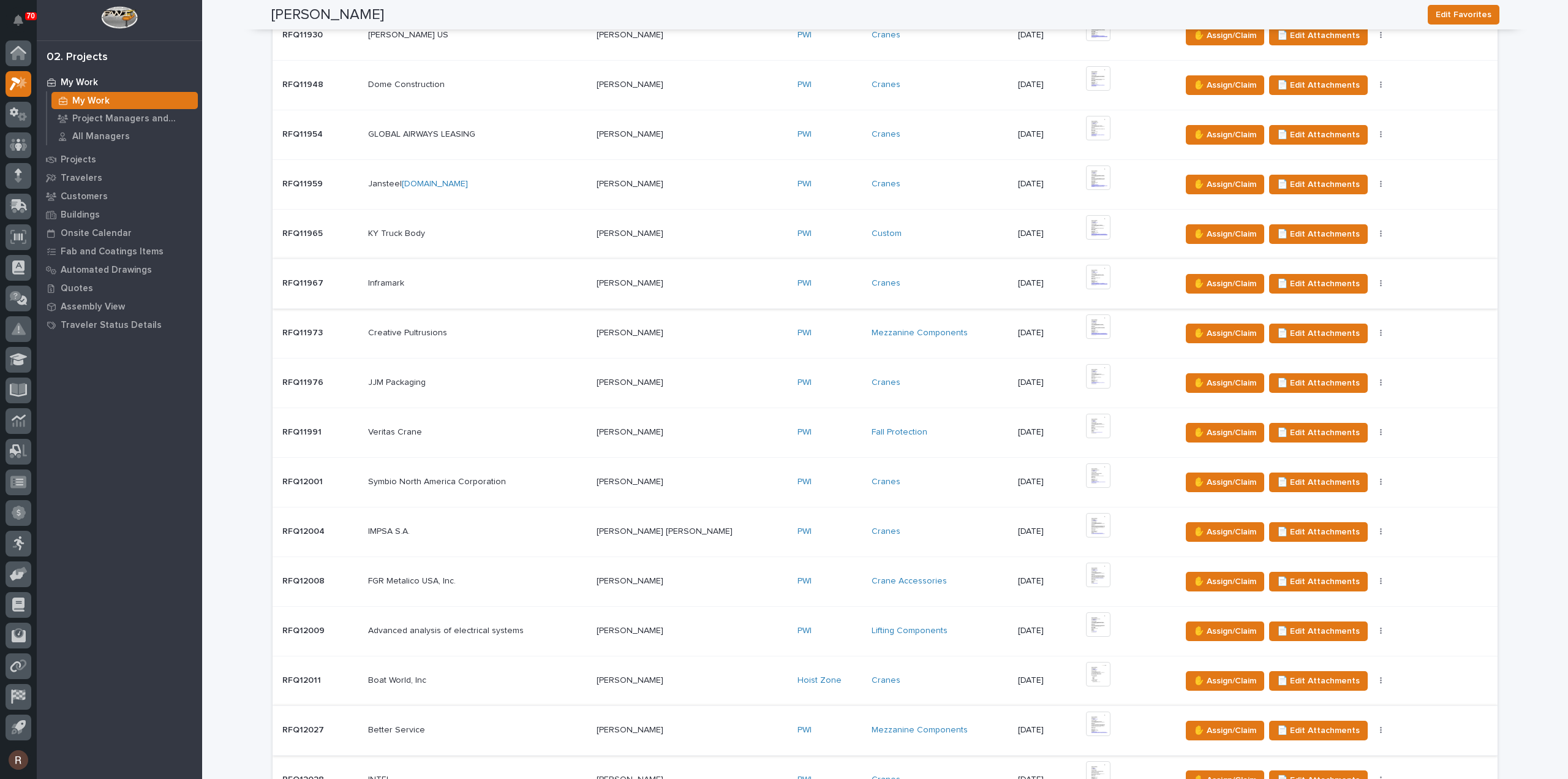
click at [1086, 277] on img at bounding box center [1098, 277] width 25 height 25
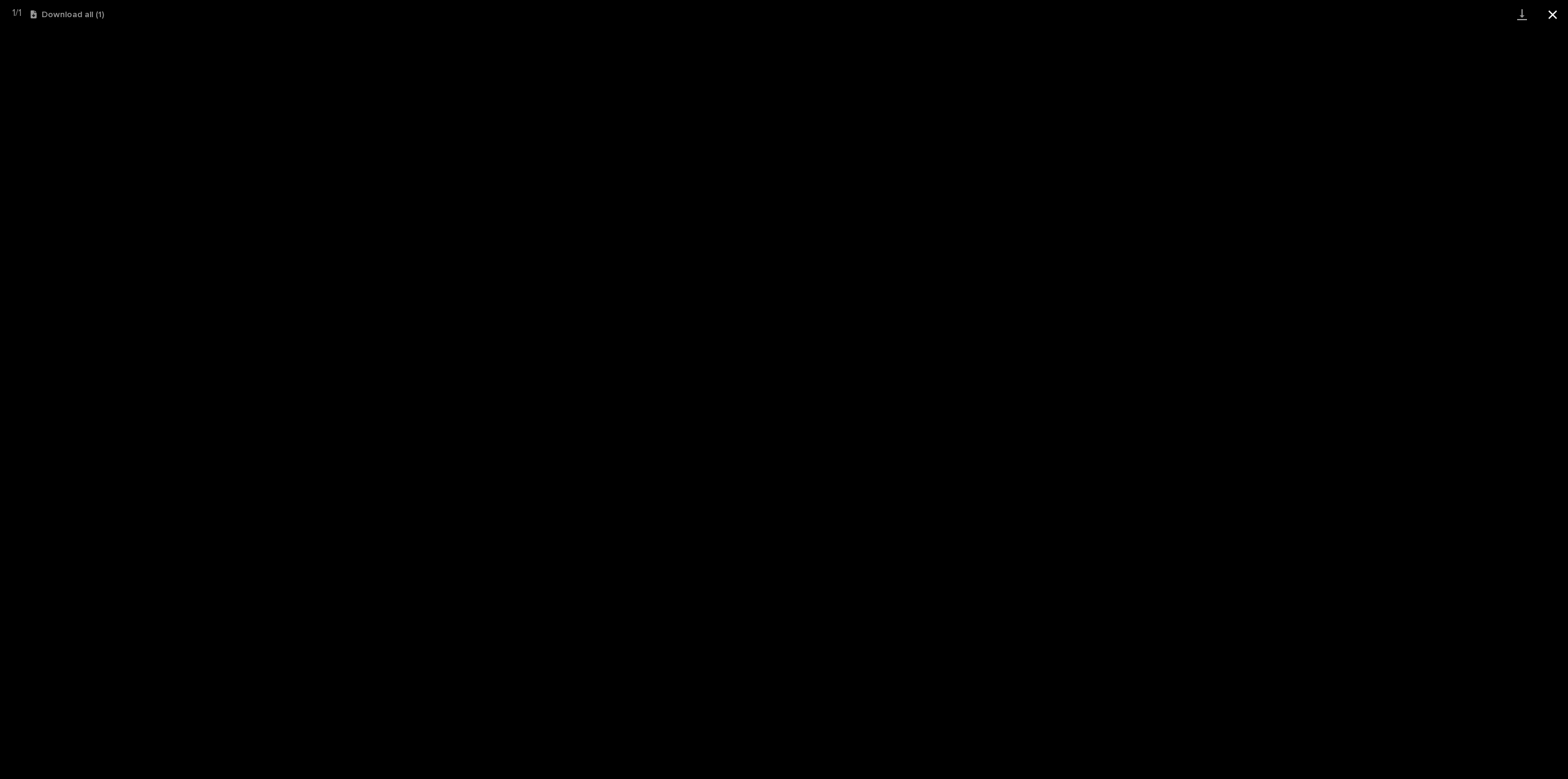
click at [1549, 11] on button "Close gallery" at bounding box center [1553, 14] width 31 height 29
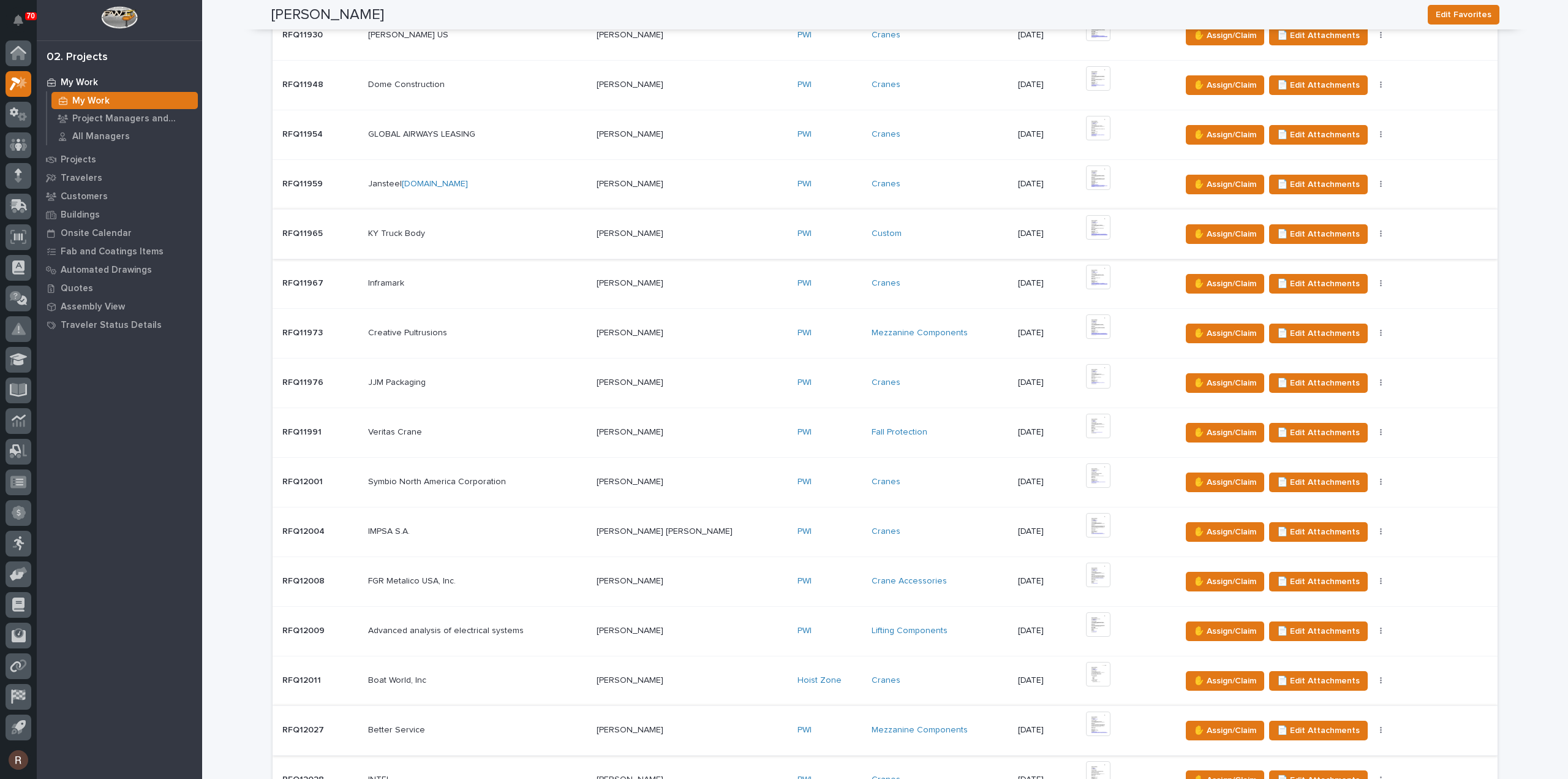
click at [1086, 227] on img at bounding box center [1098, 227] width 25 height 25
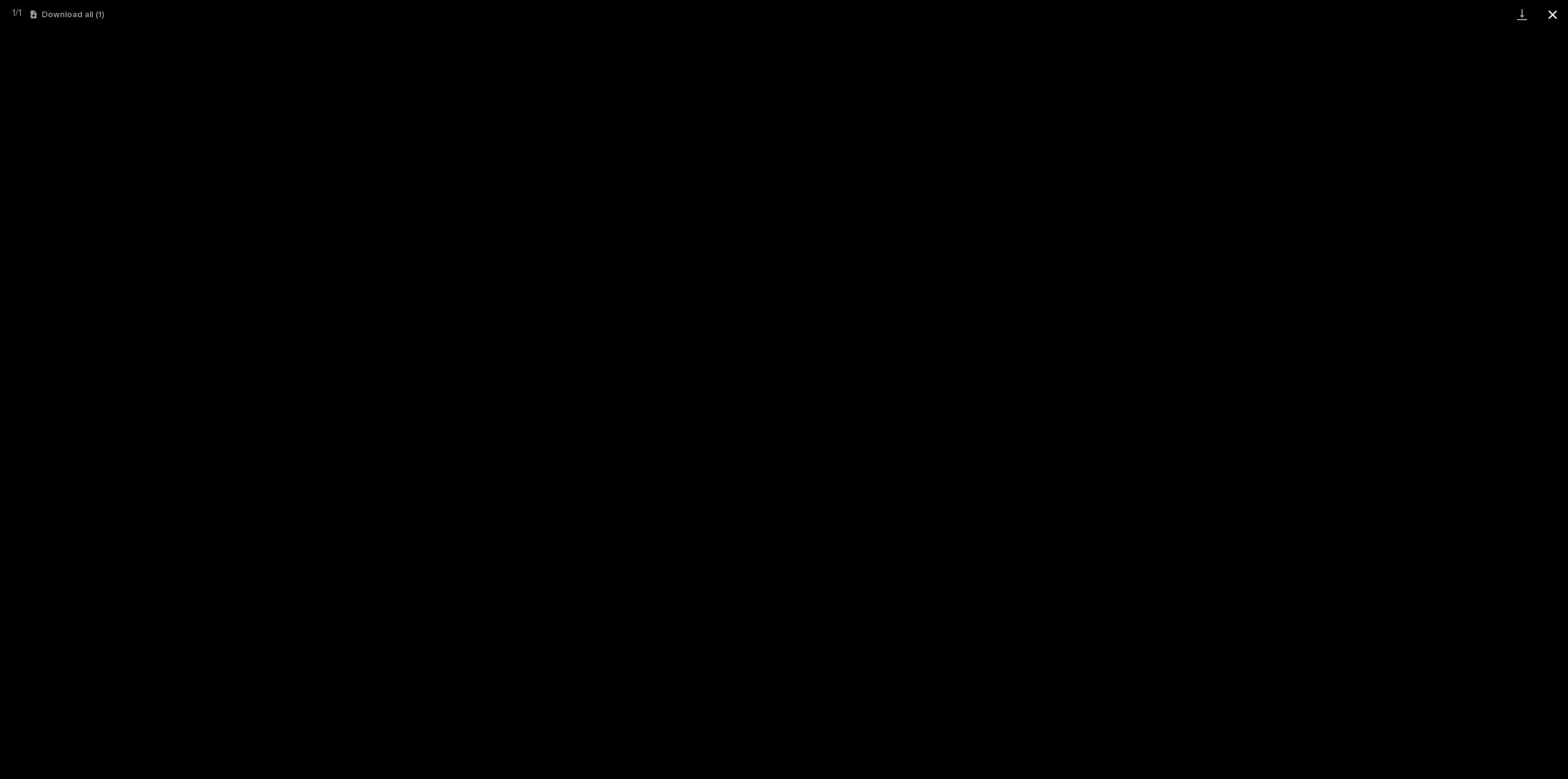
click at [1549, 8] on button "Close gallery" at bounding box center [1553, 14] width 31 height 29
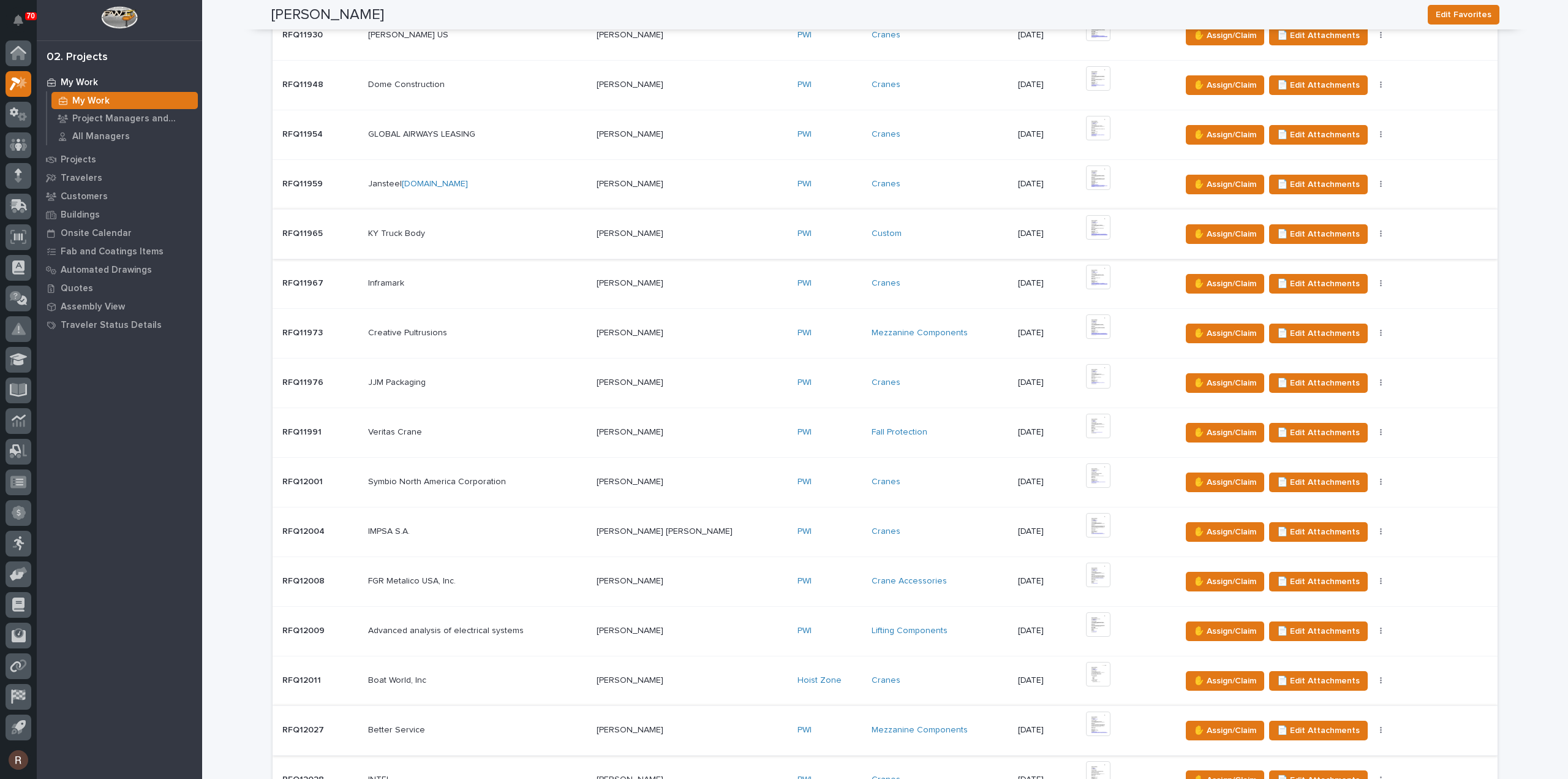
click at [1086, 229] on img at bounding box center [1098, 227] width 25 height 25
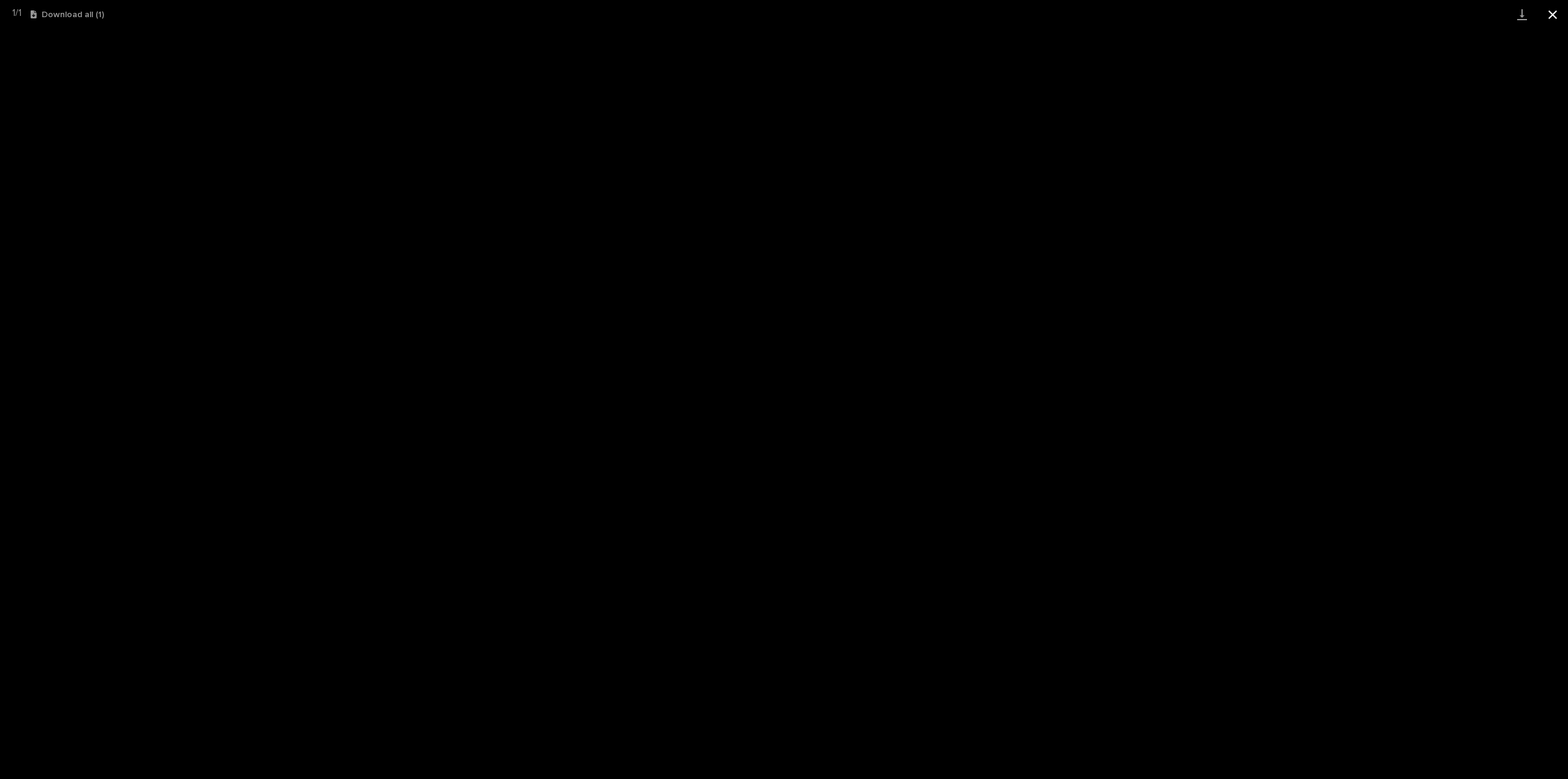
click at [1549, 11] on button "Close gallery" at bounding box center [1553, 14] width 31 height 29
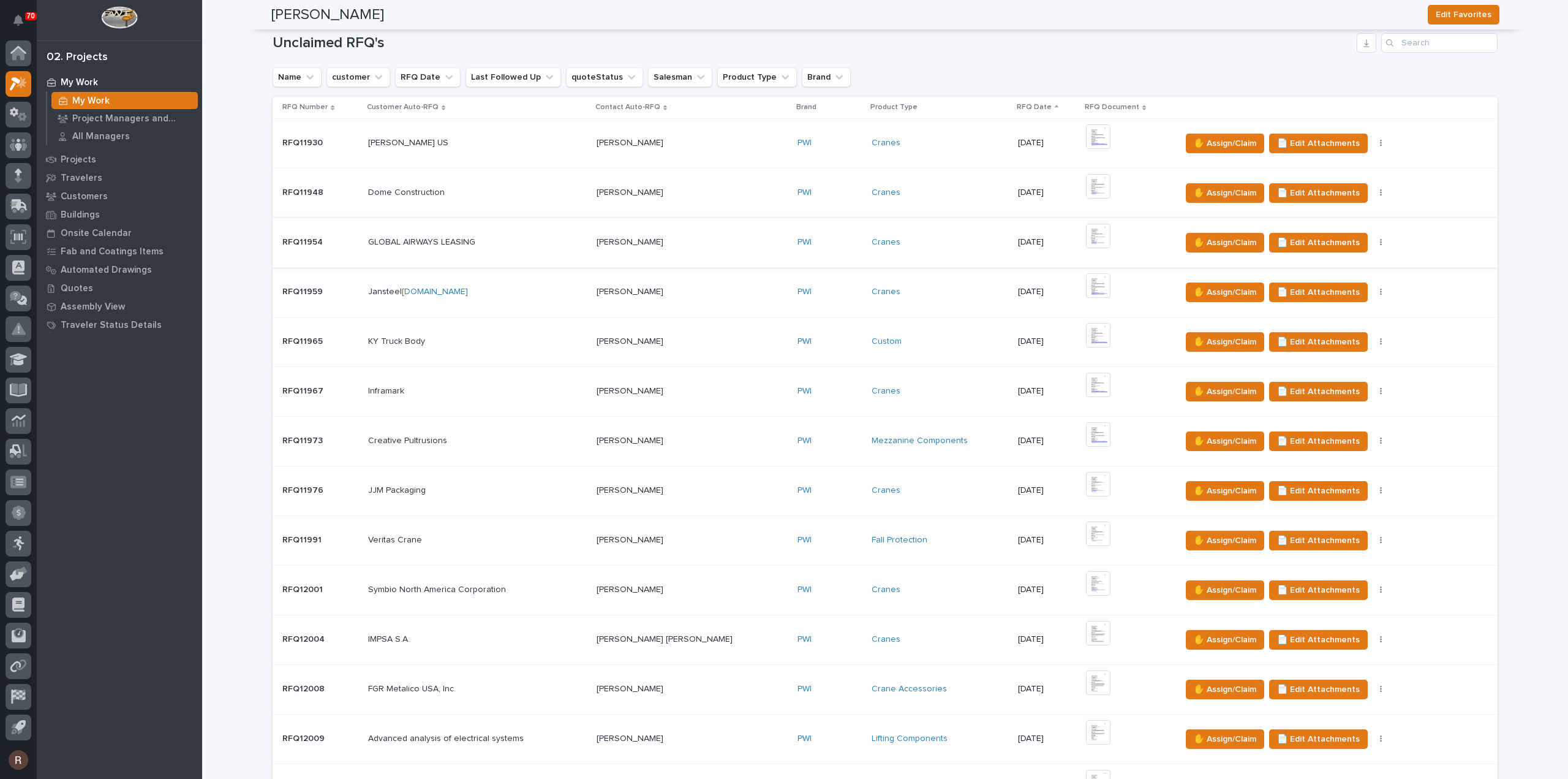
scroll to position [245, 0]
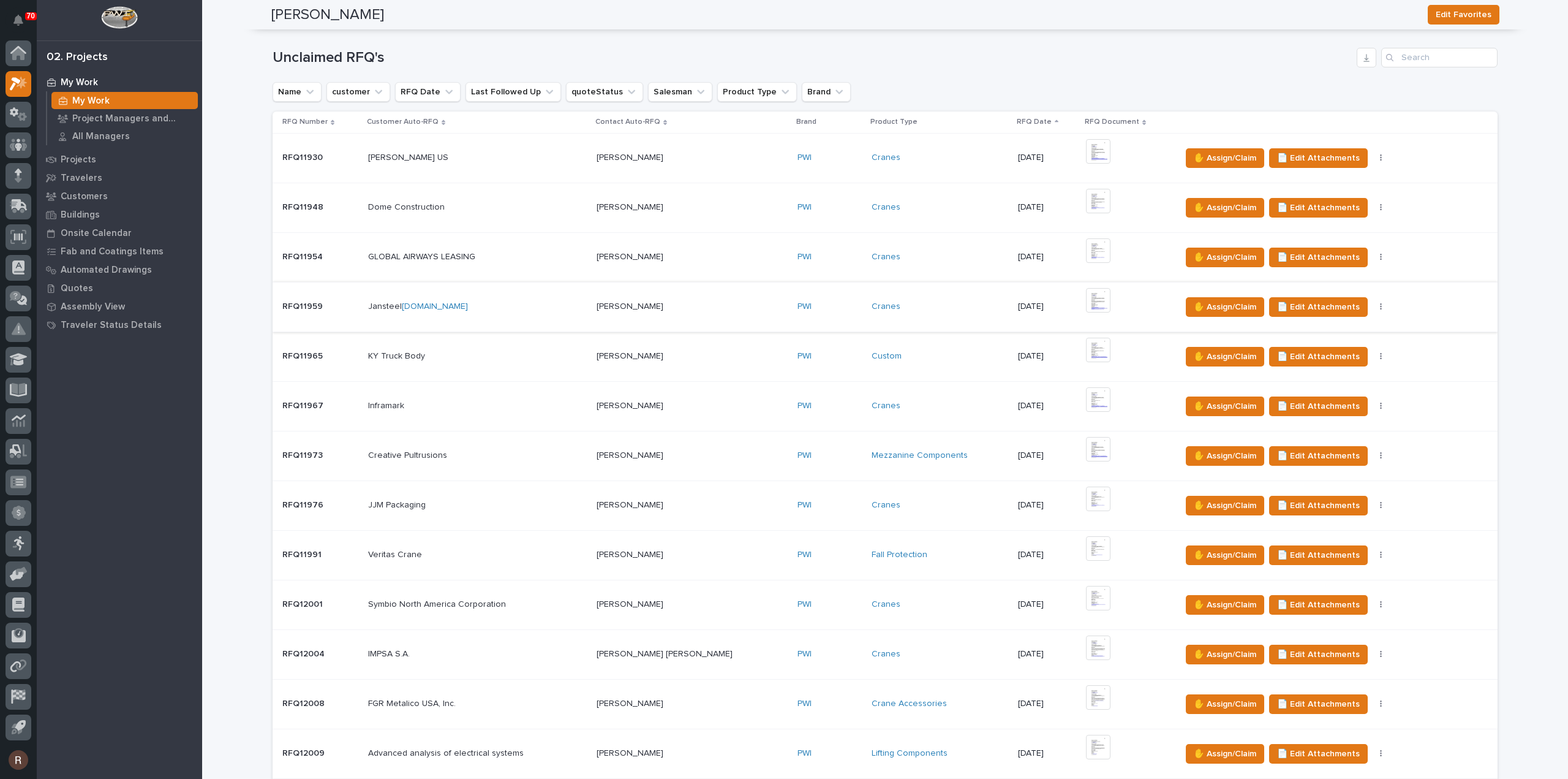
click at [1086, 308] on img at bounding box center [1098, 300] width 25 height 25
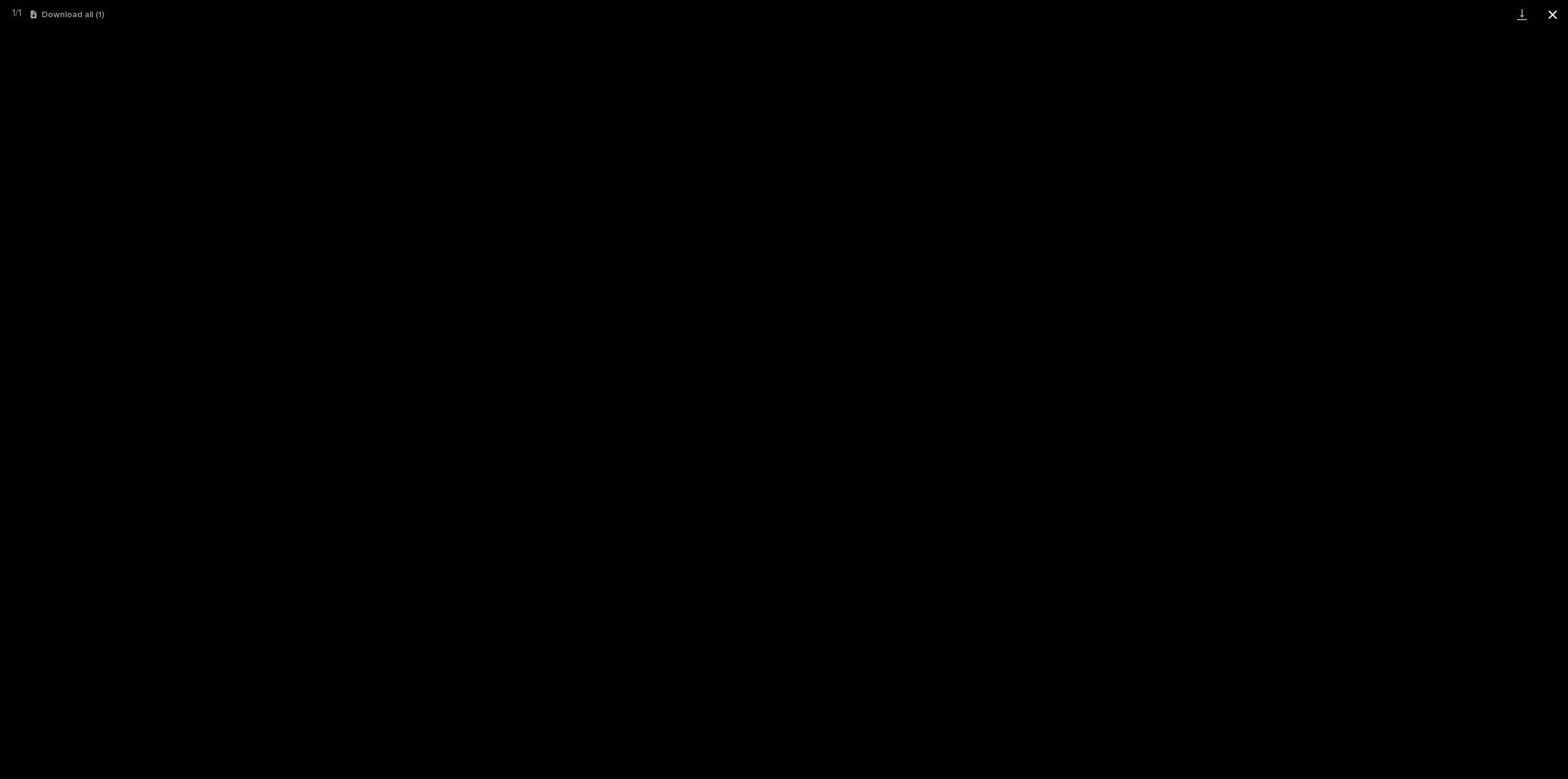
click at [1553, 11] on button "Close gallery" at bounding box center [1553, 14] width 31 height 29
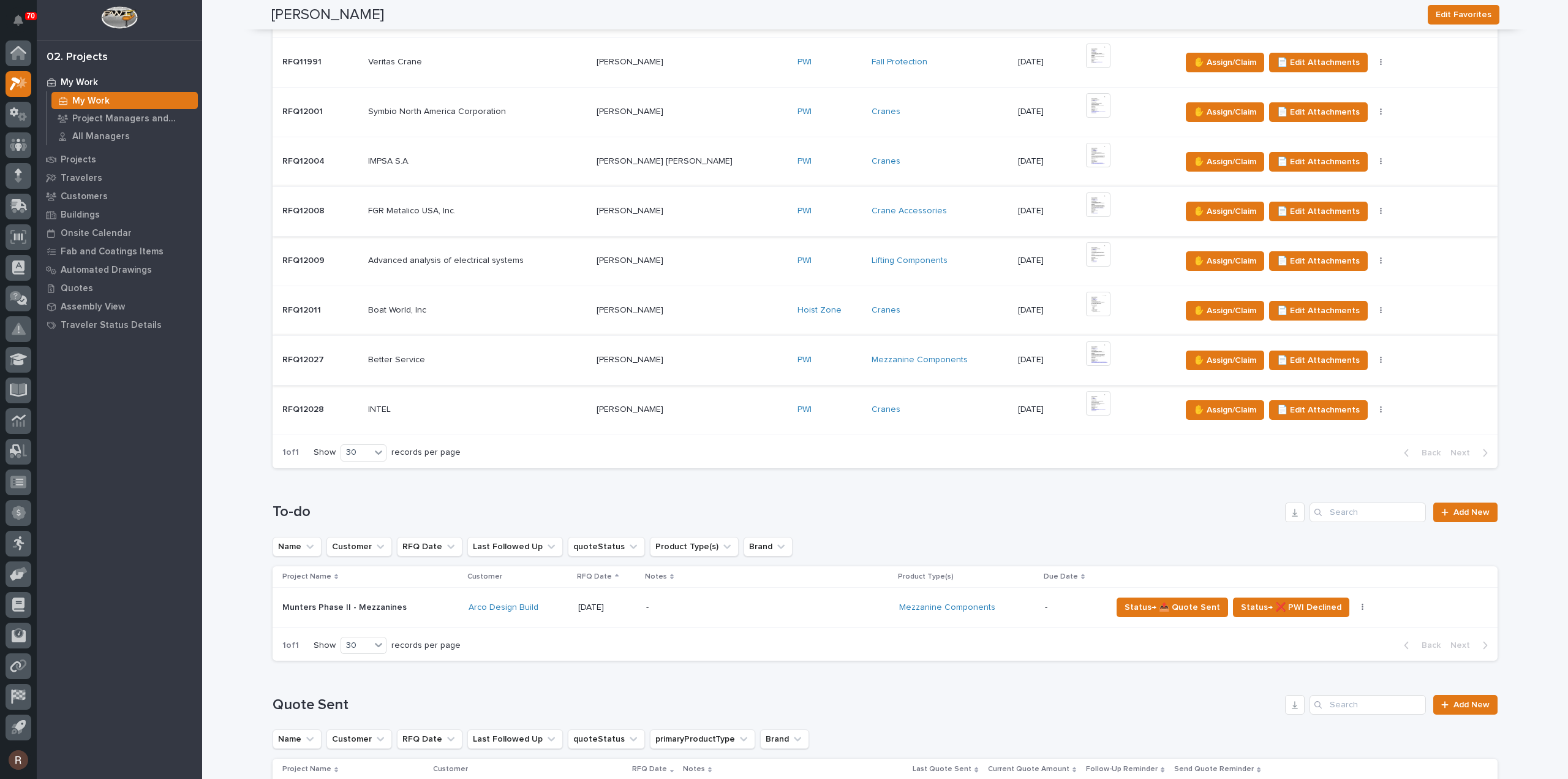
scroll to position [919, 0]
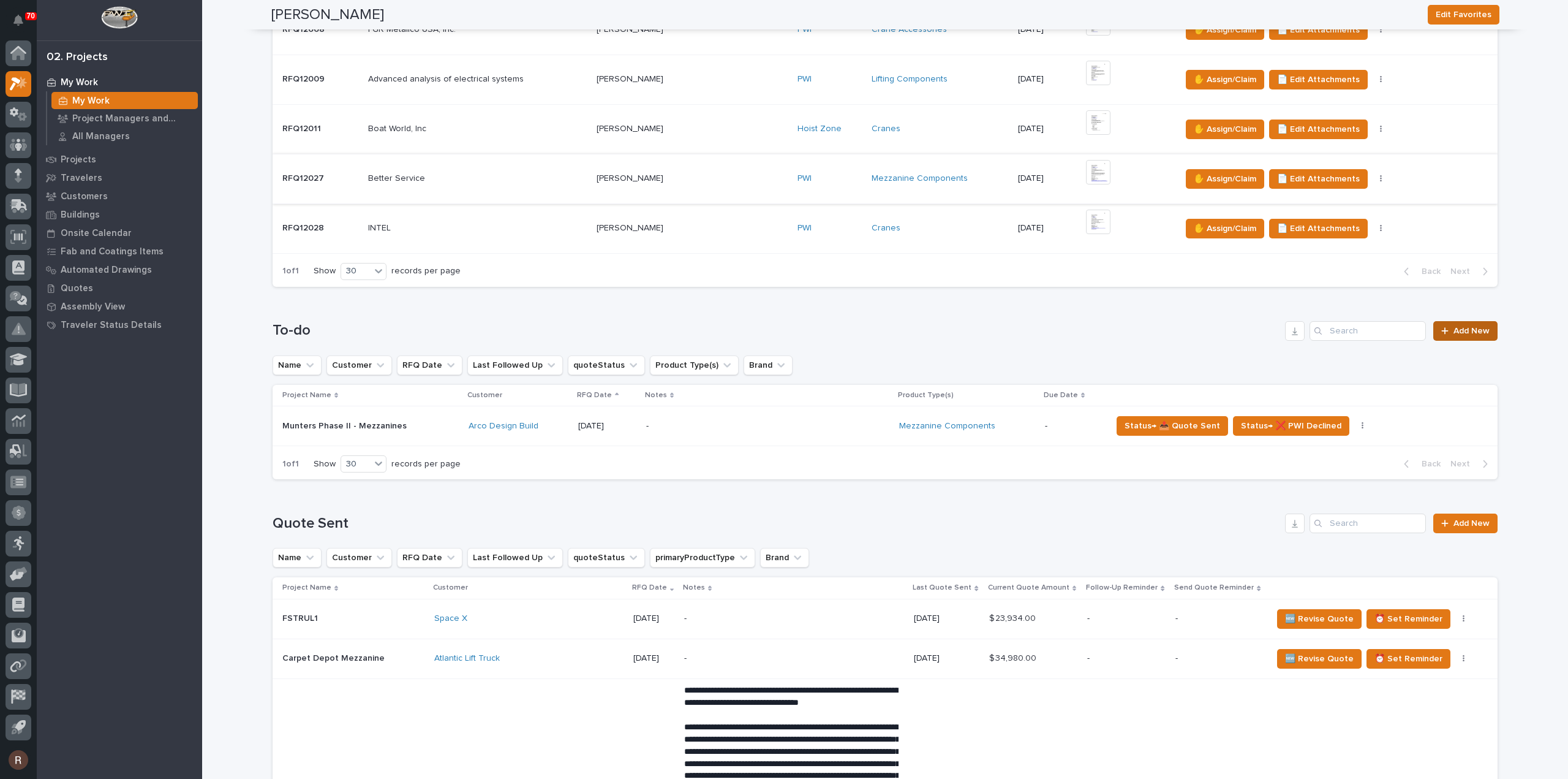
click at [1468, 330] on span "Add New" at bounding box center [1471, 330] width 36 height 9
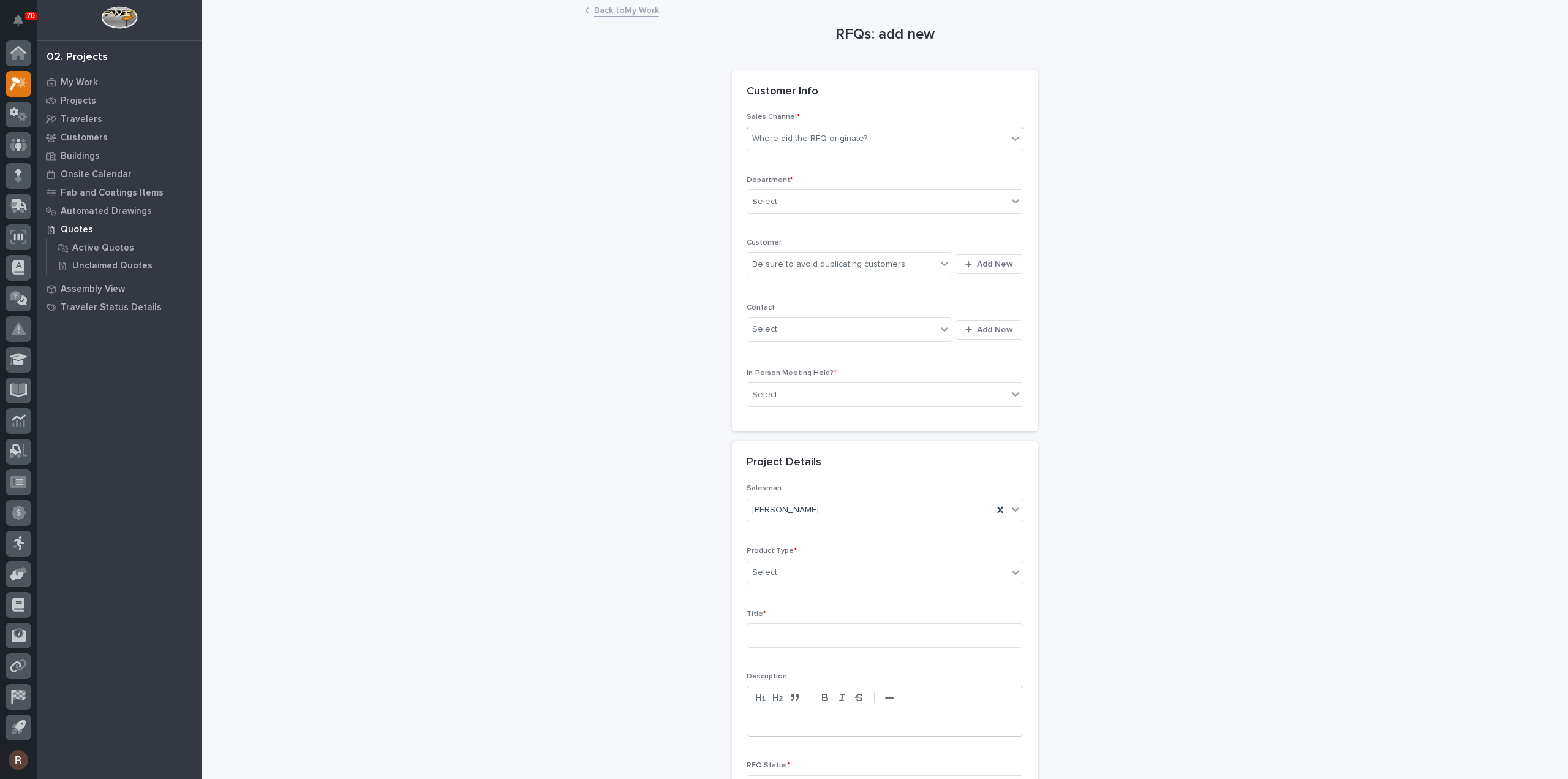
click at [782, 136] on div "Where did the RFQ originate?" at bounding box center [809, 138] width 115 height 13
click at [772, 185] on div "PWI" at bounding box center [880, 183] width 275 height 21
click at [771, 205] on div "Select..." at bounding box center [767, 201] width 31 height 13
click at [771, 219] on span "National Sales" at bounding box center [778, 223] width 62 height 13
click at [769, 260] on div "Be sure to avoid duplicating customers" at bounding box center [828, 264] width 153 height 13
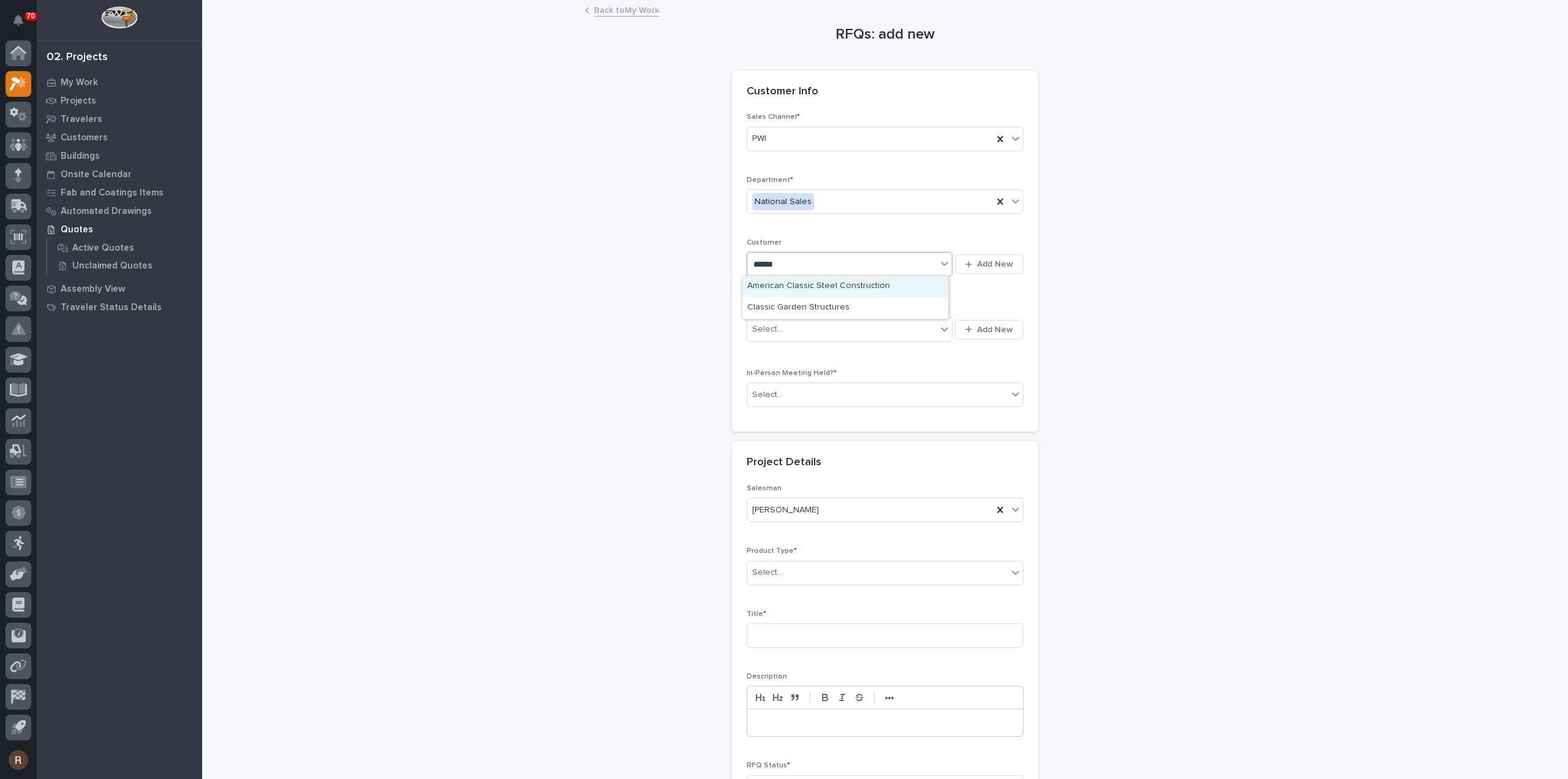
type input "*******"
click at [765, 302] on div "Classic Garden Structures" at bounding box center [845, 308] width 206 height 21
click at [794, 397] on div "Select..." at bounding box center [877, 395] width 260 height 20
click at [777, 436] on div "No" at bounding box center [880, 437] width 275 height 21
click at [782, 557] on div "Product Type * Select..." at bounding box center [885, 570] width 277 height 47
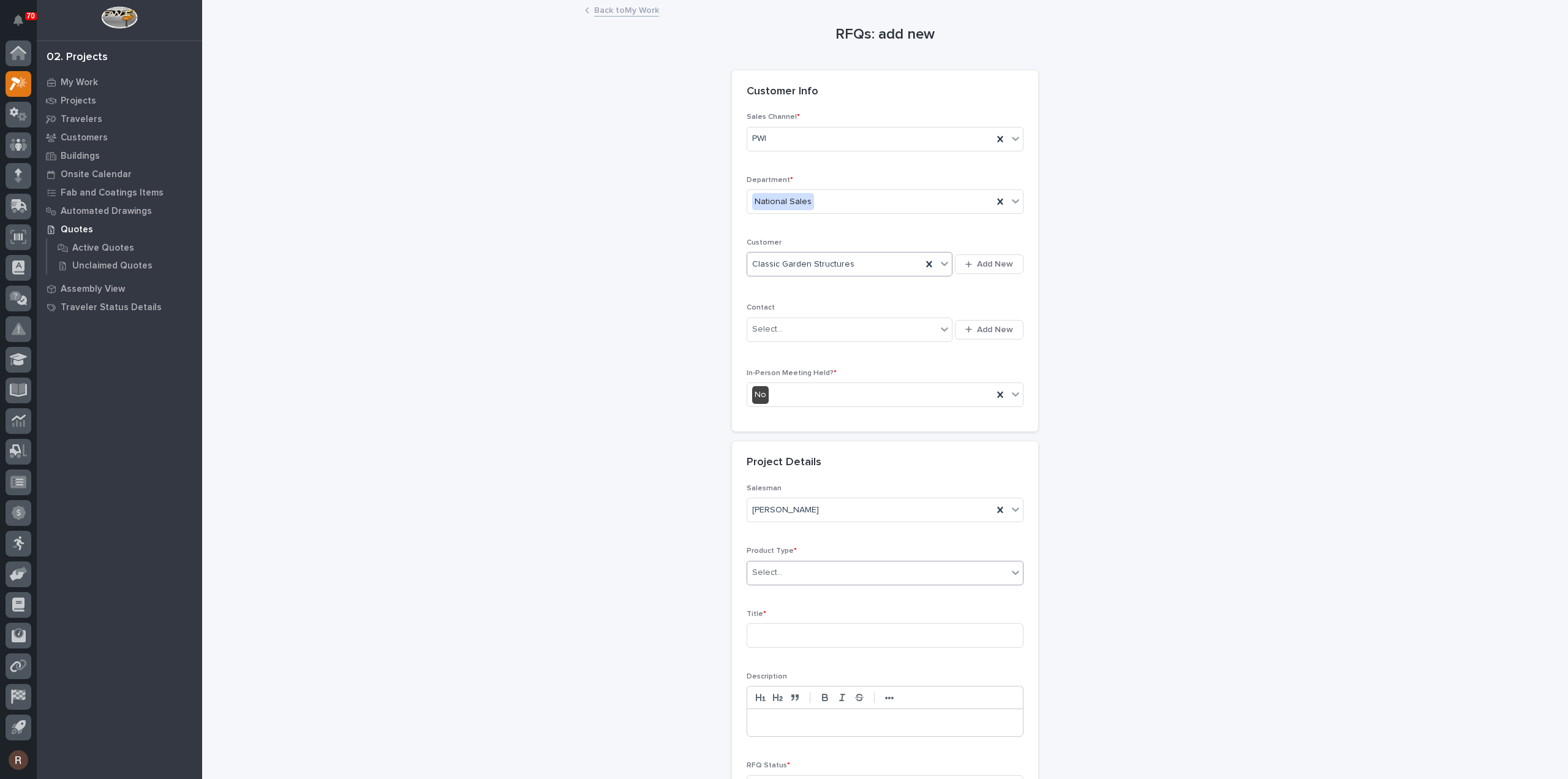
click at [781, 563] on div "Select..." at bounding box center [877, 572] width 260 height 20
click at [774, 607] on div "Cranes" at bounding box center [880, 615] width 275 height 21
